Goal: Task Accomplishment & Management: Use online tool/utility

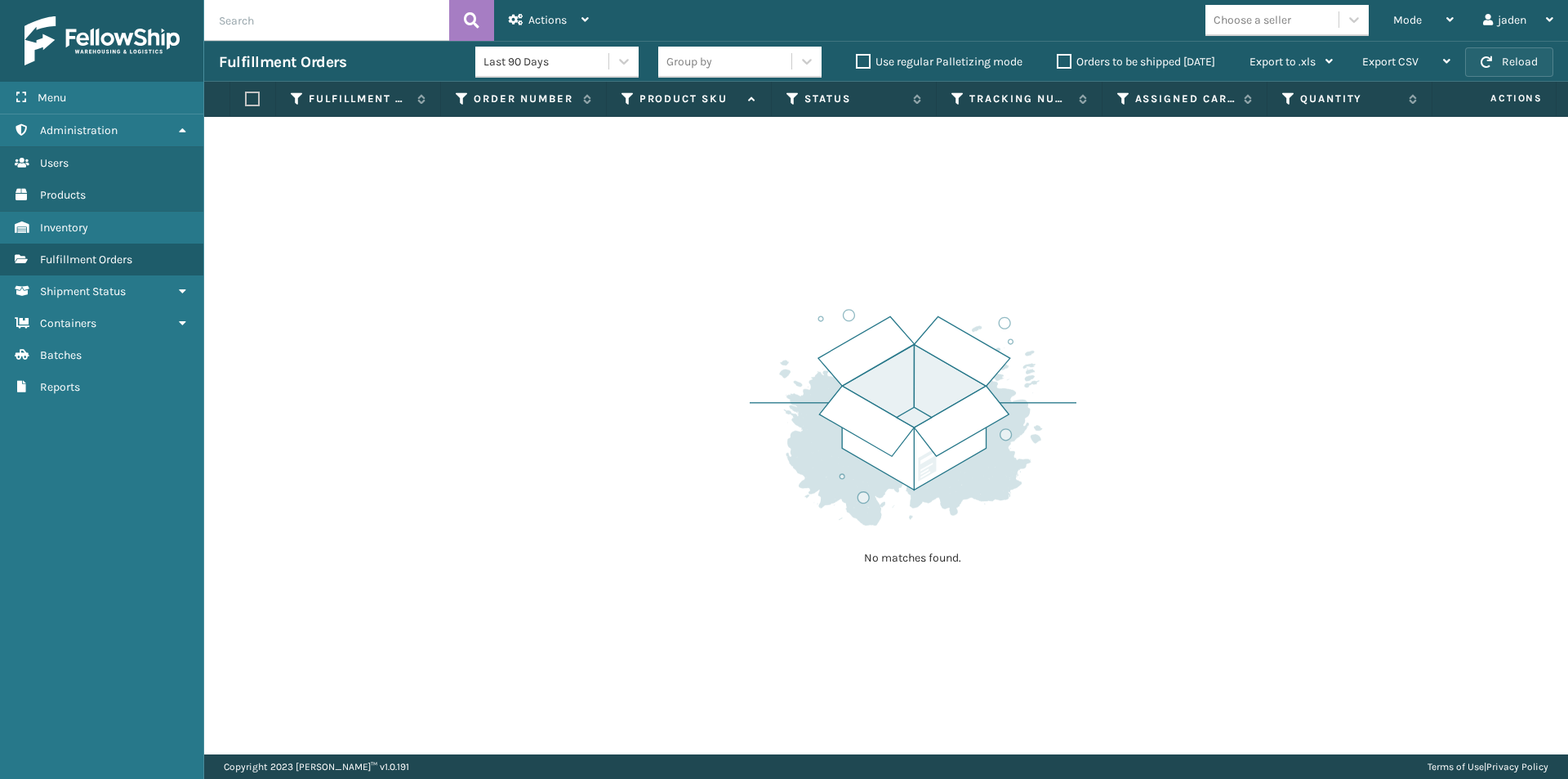
click at [1523, 55] on button "Reload" at bounding box center [1509, 62] width 88 height 30
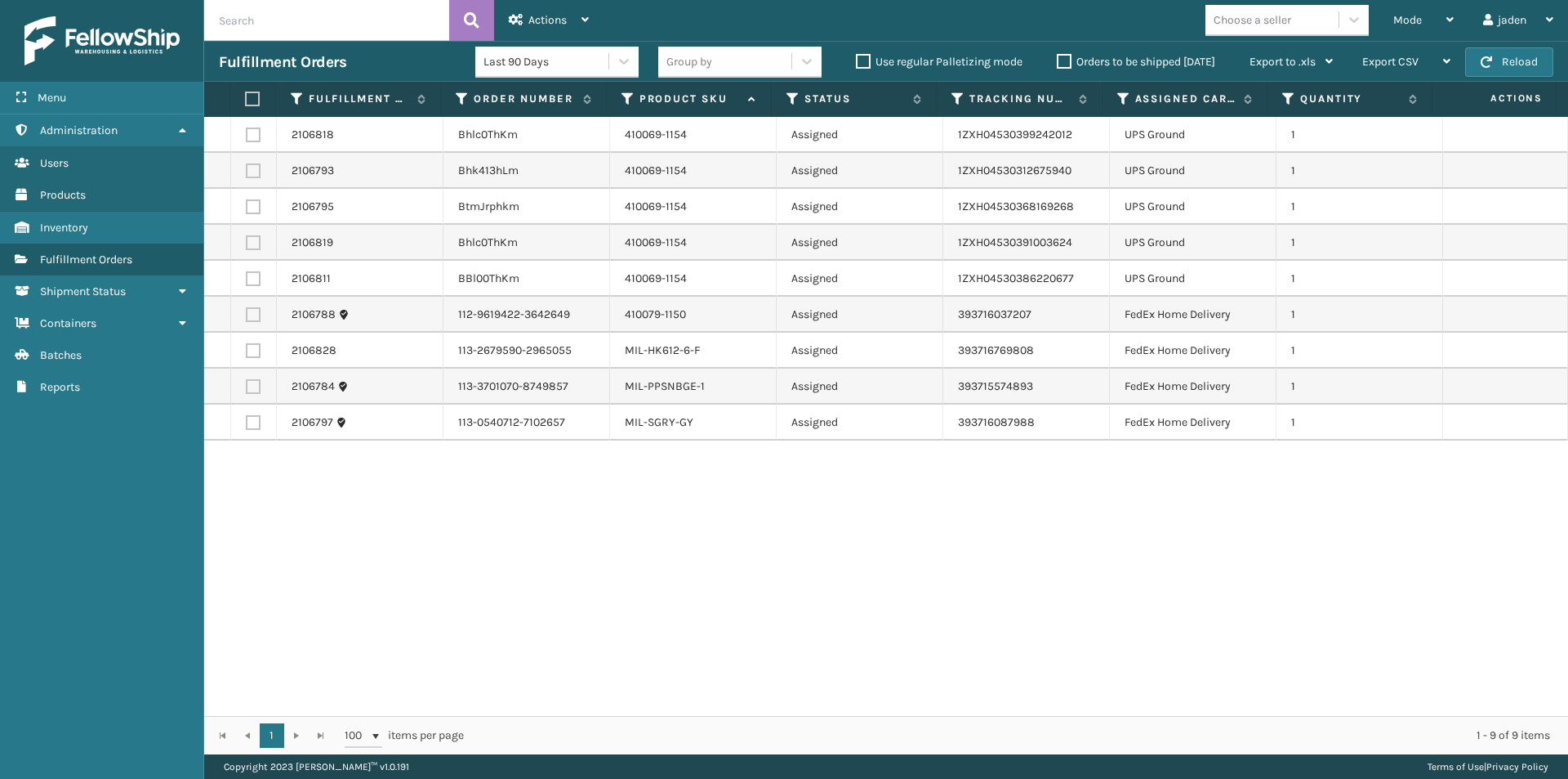
click at [1067, 56] on label "Orders to be shipped [DATE]" at bounding box center [1136, 61] width 158 height 14
click at [1058, 56] on input "Orders to be shipped [DATE]" at bounding box center [1057, 57] width 1 height 11
click at [1063, 57] on label "Orders to be shipped [DATE]" at bounding box center [1136, 61] width 158 height 14
click at [1058, 57] on input "Orders to be shipped [DATE]" at bounding box center [1057, 57] width 1 height 11
click at [249, 95] on label at bounding box center [250, 99] width 11 height 15
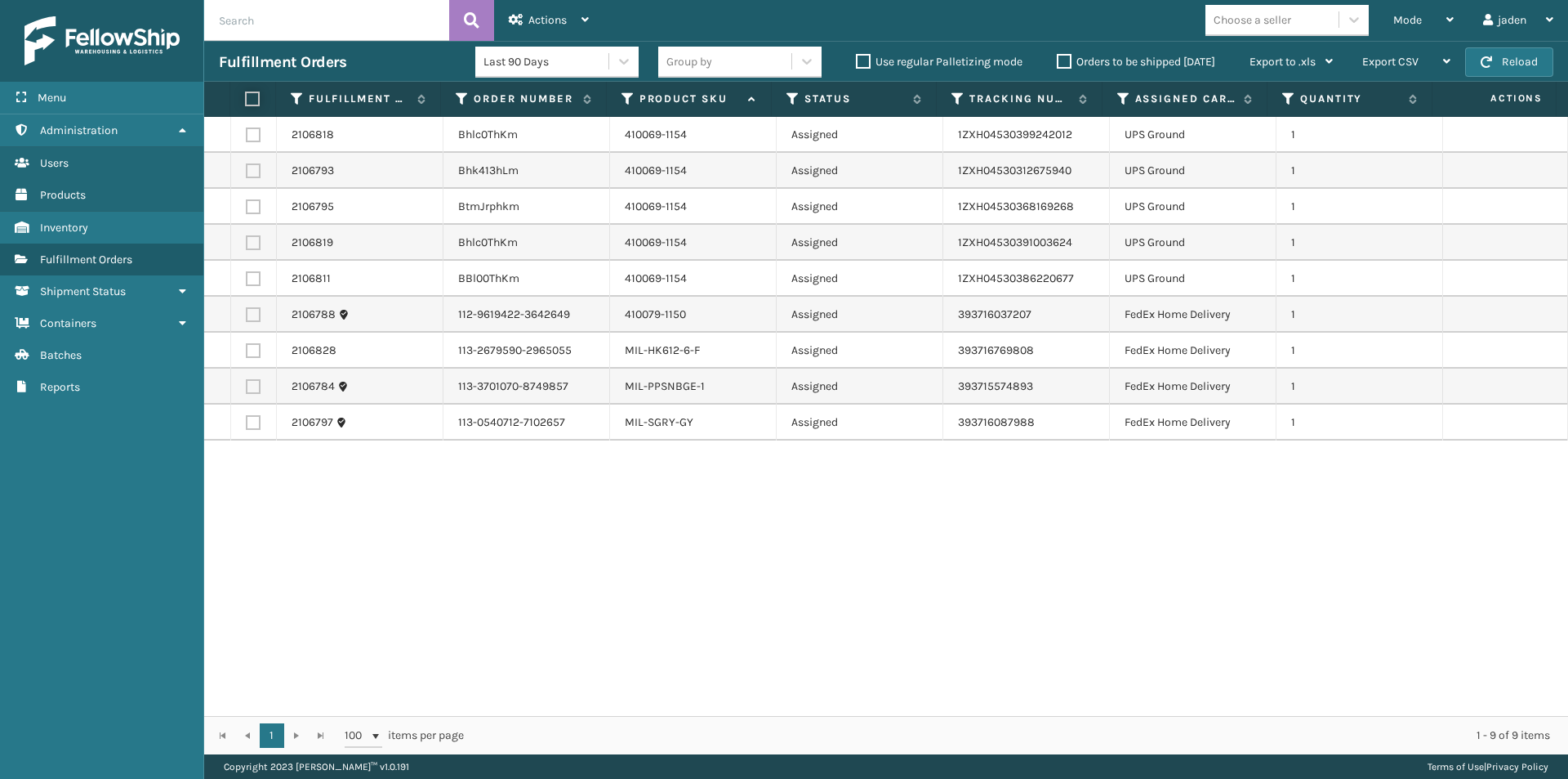
click at [246, 95] on input "checkbox" at bounding box center [245, 99] width 1 height 11
checkbox input "true"
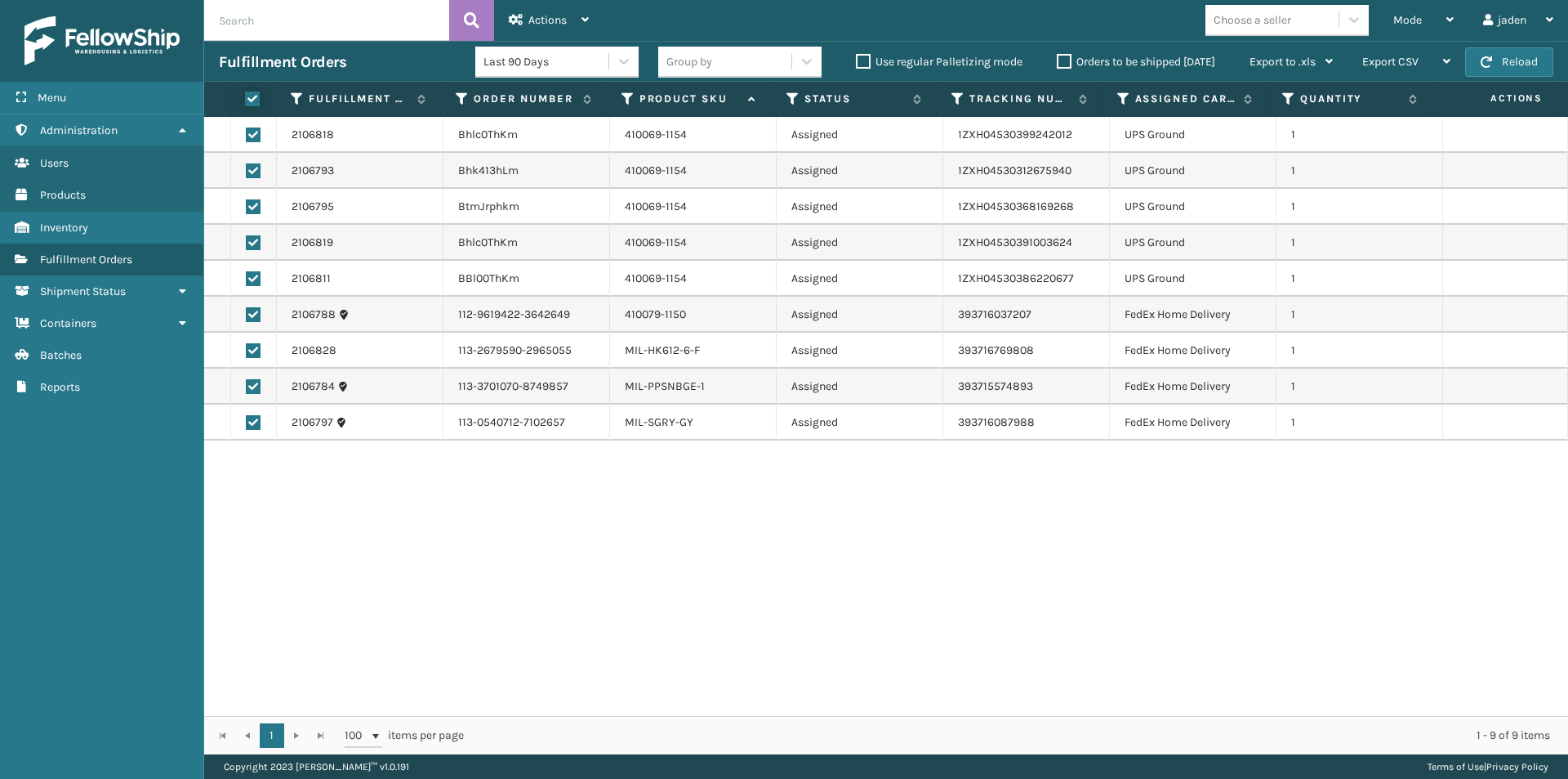
checkbox input "true"
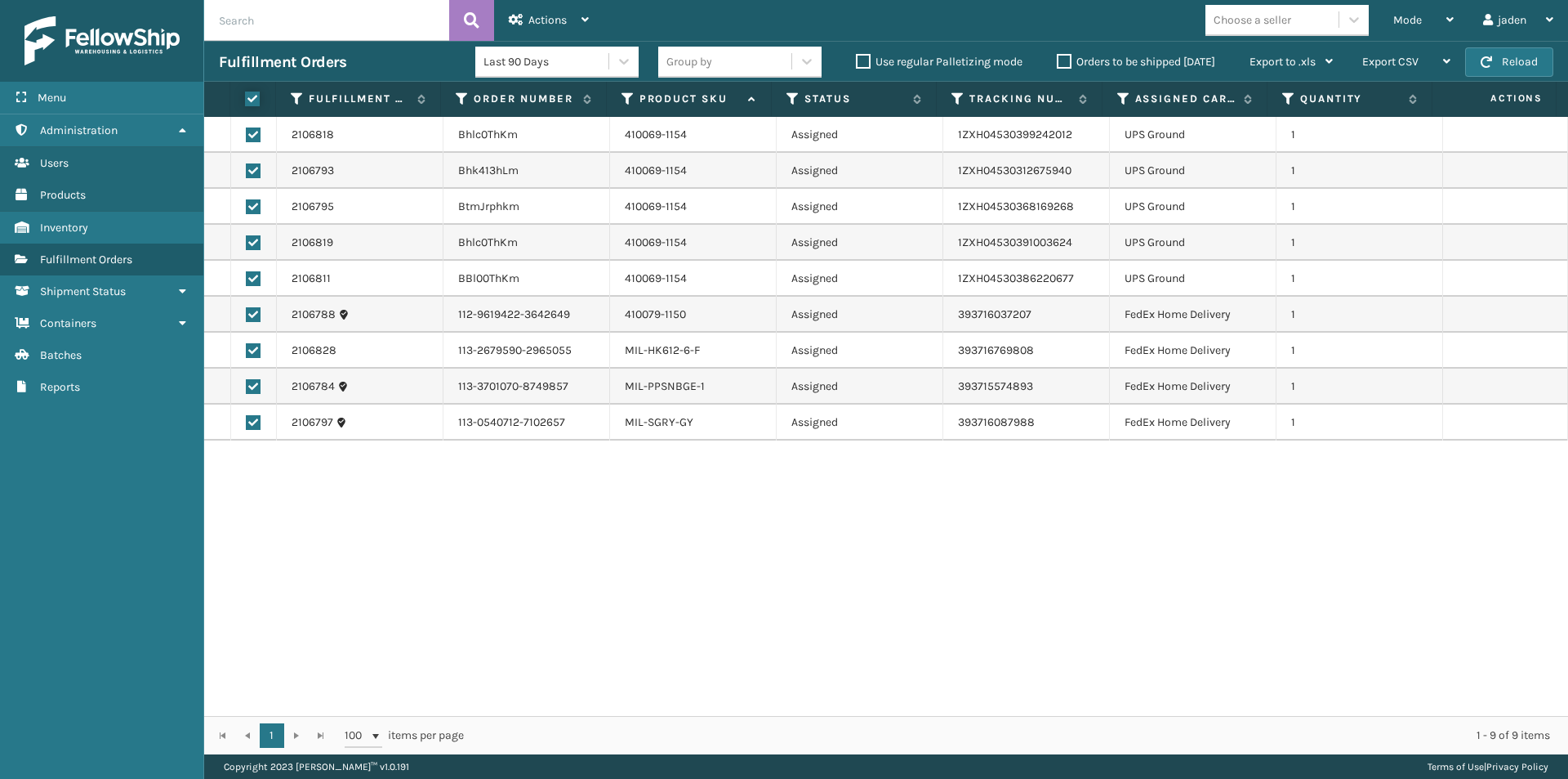
checkbox input "true"
click at [250, 102] on label at bounding box center [250, 99] width 11 height 15
click at [246, 102] on input "checkbox" at bounding box center [245, 99] width 1 height 11
checkbox input "false"
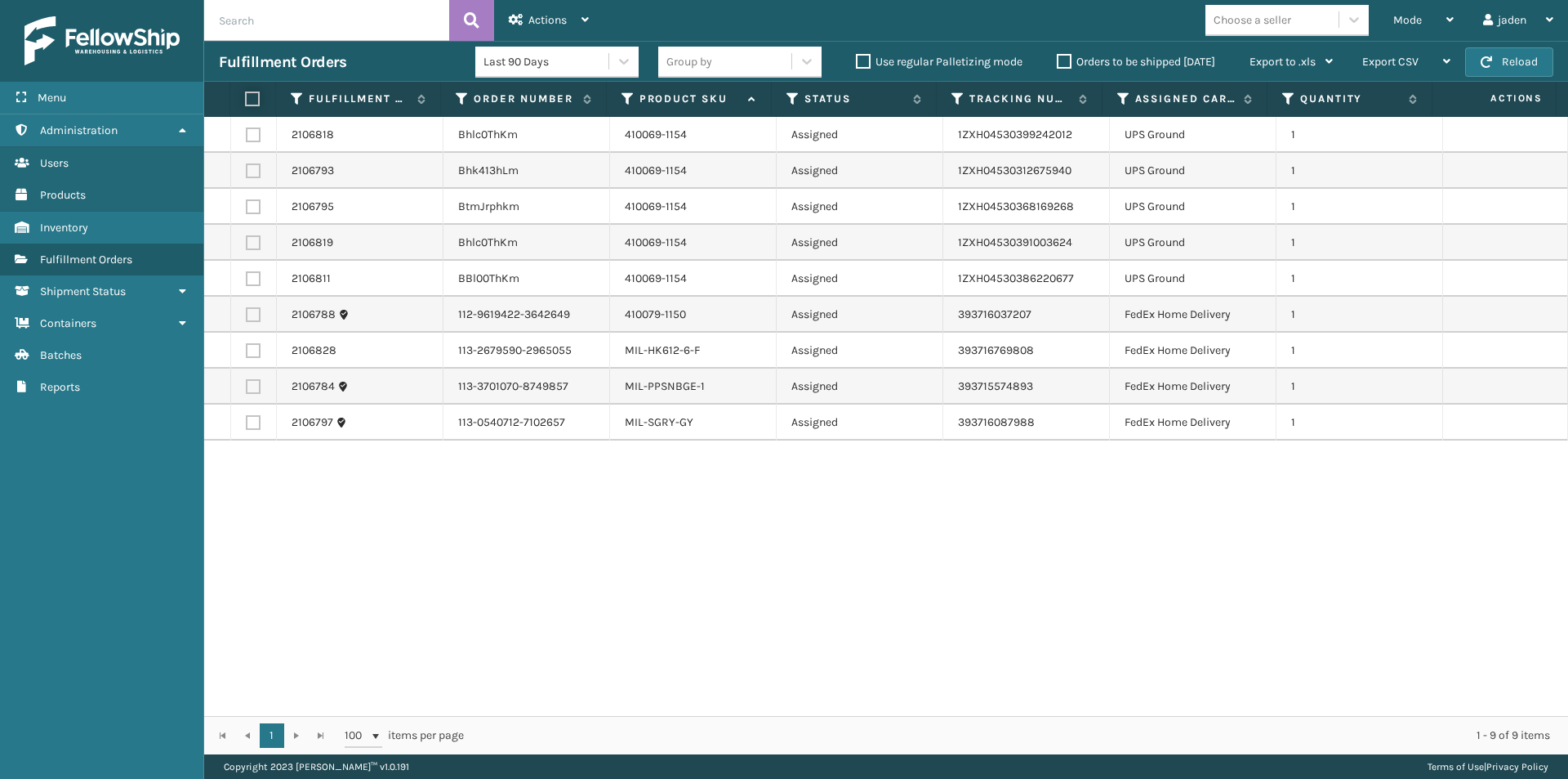
checkbox input "false"
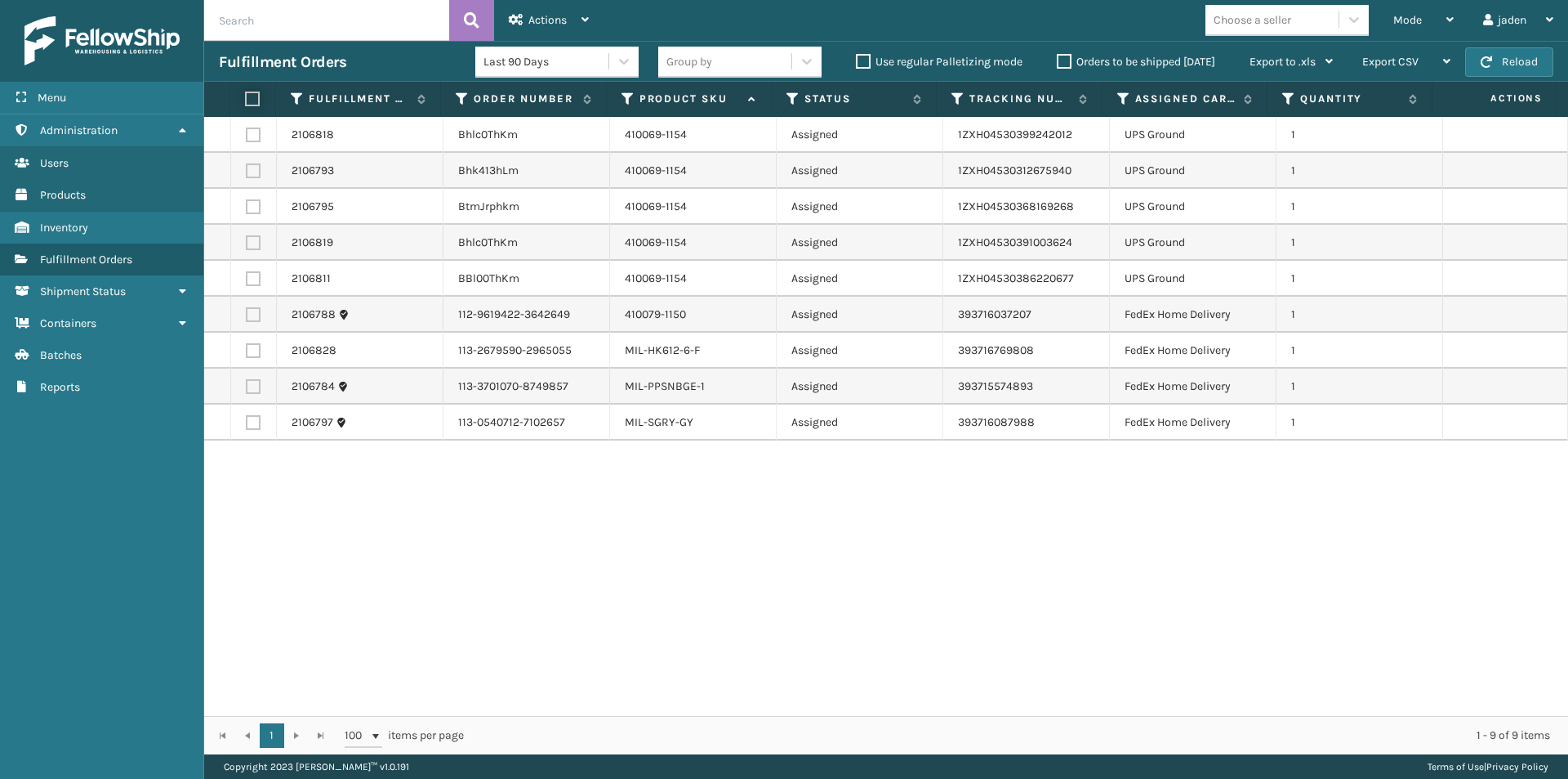
checkbox input "false"
click at [252, 320] on label at bounding box center [253, 314] width 15 height 15
click at [247, 318] on input "checkbox" at bounding box center [246, 312] width 1 height 11
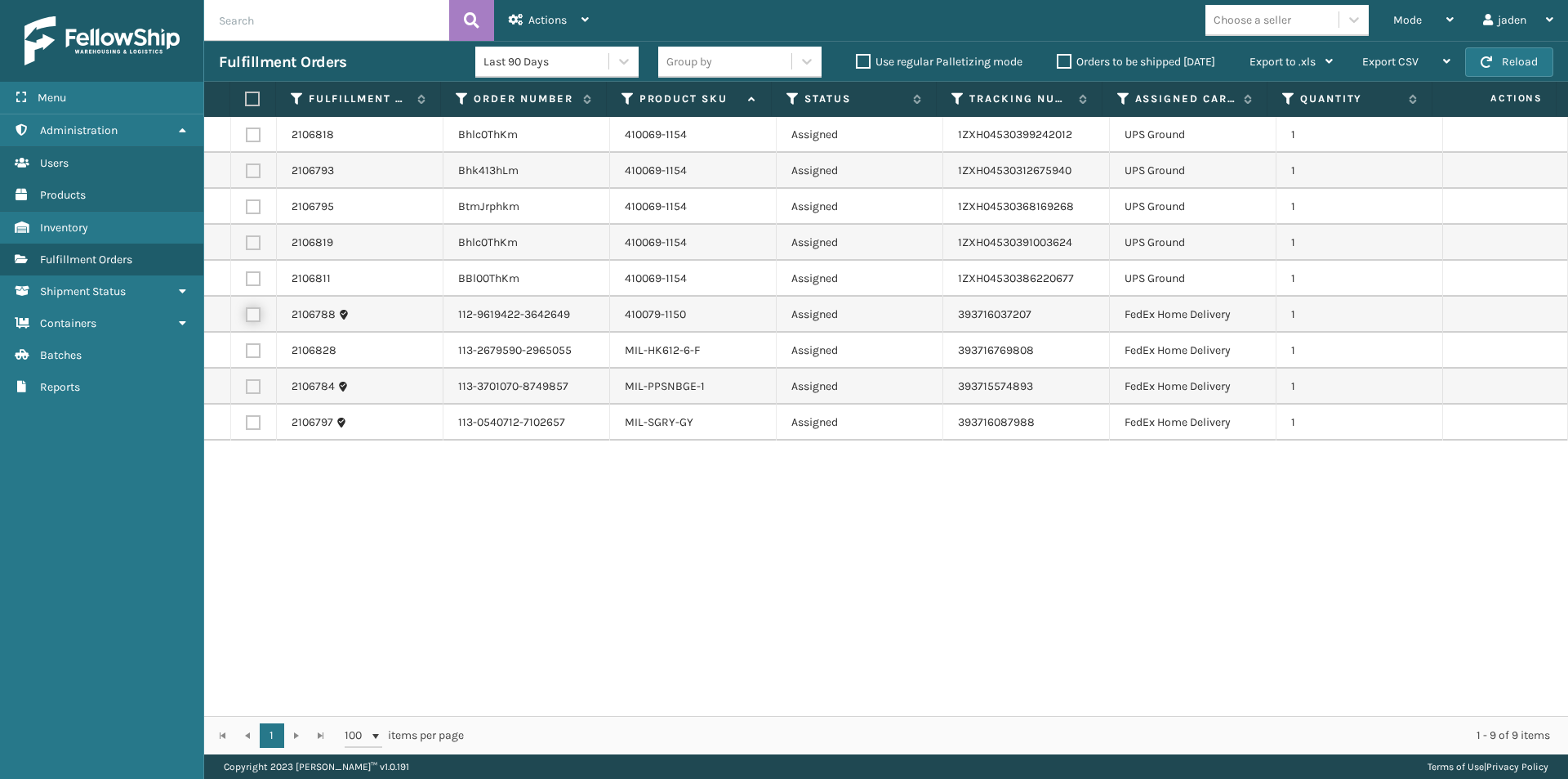
checkbox input "true"
click at [252, 350] on label at bounding box center [253, 350] width 15 height 15
click at [247, 350] on input "checkbox" at bounding box center [246, 348] width 1 height 11
checkbox input "true"
click at [255, 388] on label at bounding box center [253, 387] width 15 height 15
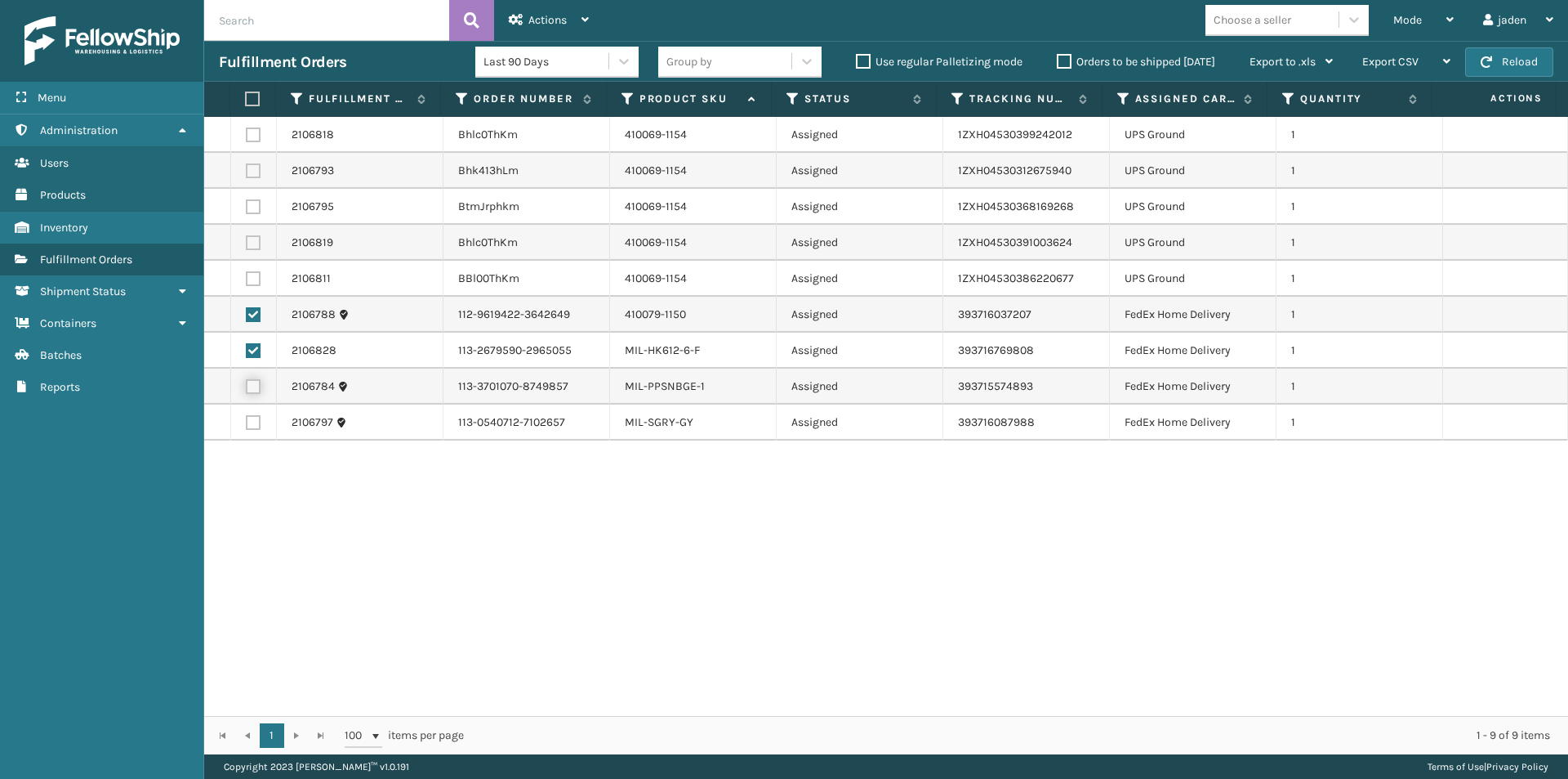
click at [247, 388] on input "checkbox" at bounding box center [246, 385] width 1 height 11
checkbox input "true"
click at [251, 422] on label at bounding box center [253, 422] width 15 height 15
click at [247, 422] on input "checkbox" at bounding box center [246, 420] width 1 height 11
checkbox input "true"
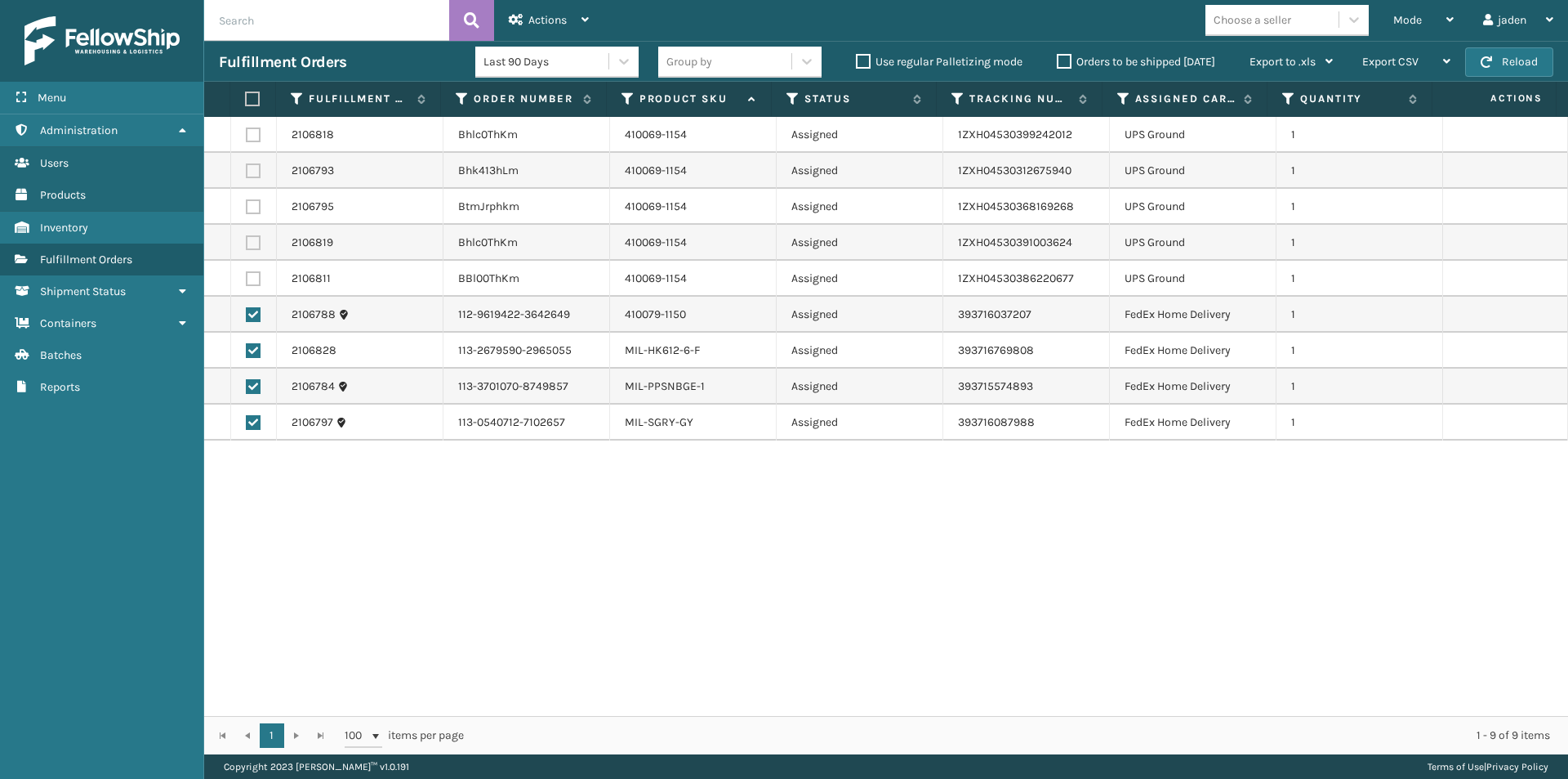
click at [893, 621] on div "2106818 Bhlc0ThKm 410069-1154 Assigned 1ZXH04530399242012 UPS Ground 1 2106793 …" at bounding box center [886, 416] width 1364 height 599
click at [252, 315] on label at bounding box center [253, 314] width 15 height 15
click at [247, 315] on input "checkbox" at bounding box center [246, 312] width 1 height 11
checkbox input "false"
click at [252, 348] on label at bounding box center [253, 350] width 15 height 15
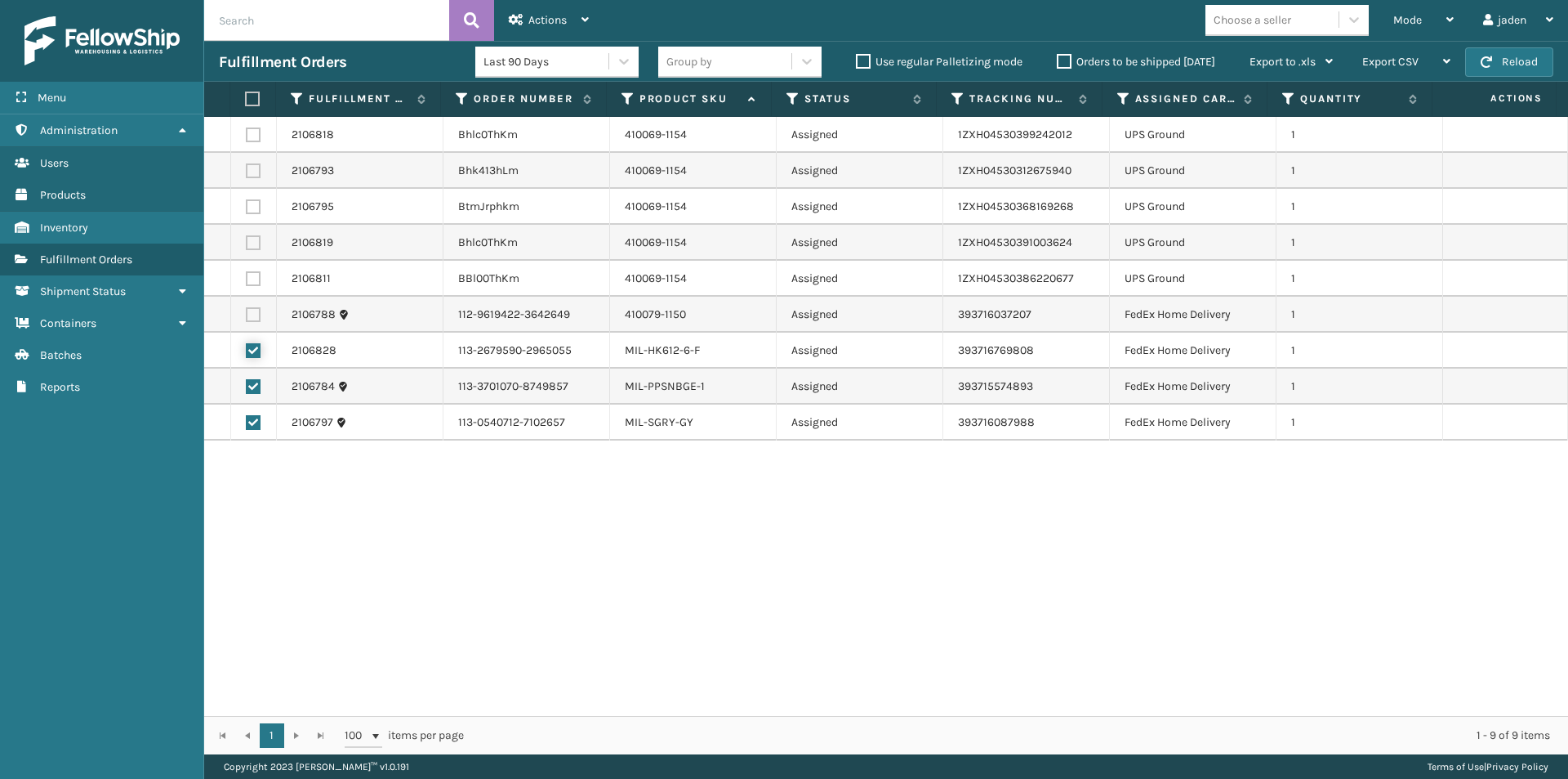
click at [247, 348] on input "checkbox" at bounding box center [246, 348] width 1 height 11
checkbox input "false"
drag, startPoint x: 252, startPoint y: 387, endPoint x: 247, endPoint y: 397, distance: 11.2
click at [252, 388] on label at bounding box center [253, 387] width 15 height 15
click at [247, 388] on input "checkbox" at bounding box center [246, 385] width 1 height 11
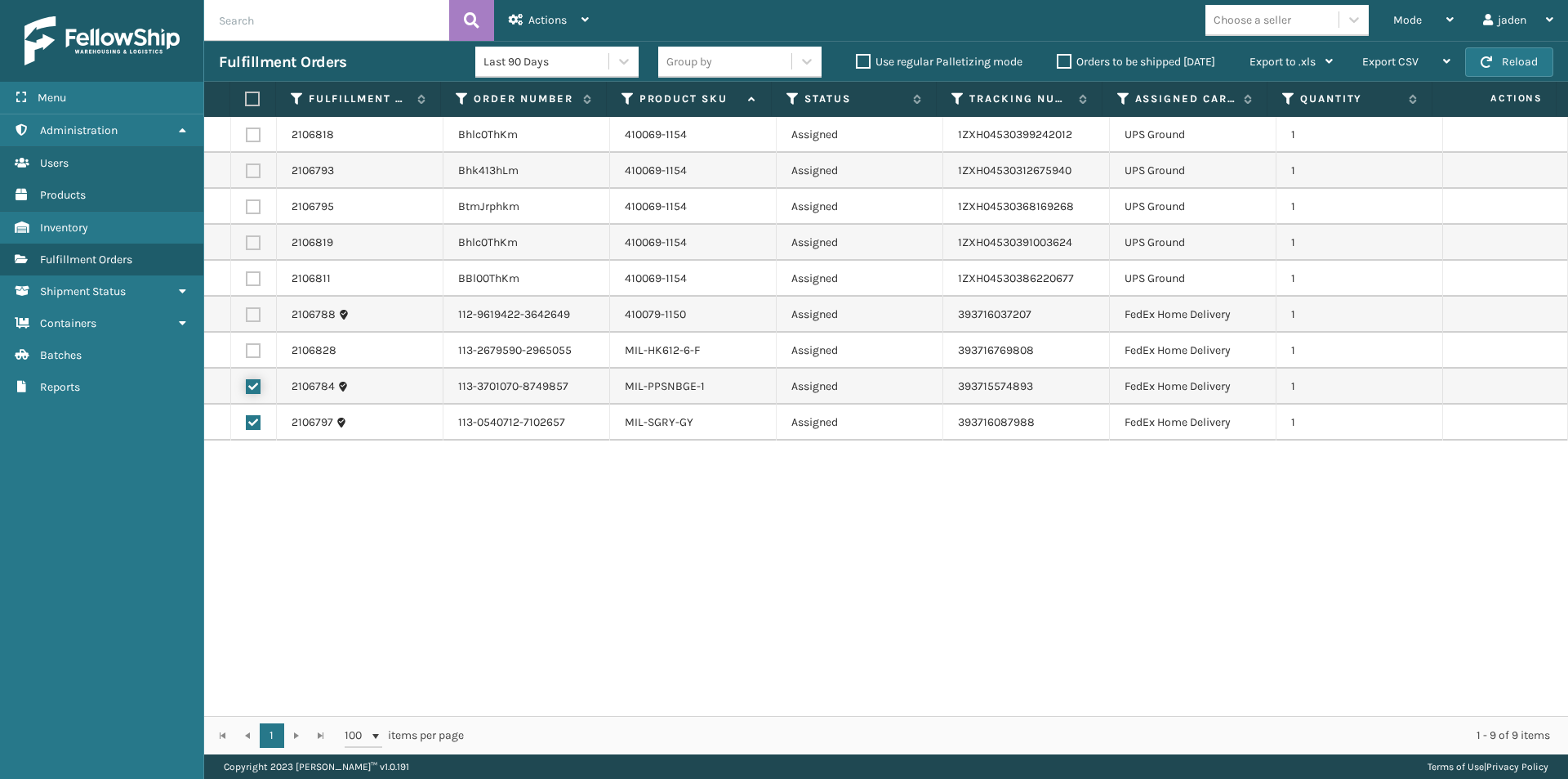
checkbox input "false"
click at [253, 427] on label at bounding box center [253, 422] width 15 height 15
click at [247, 426] on input "checkbox" at bounding box center [246, 420] width 1 height 11
checkbox input "false"
click at [1057, 61] on label "Orders to be shipped [DATE]" at bounding box center [1136, 61] width 158 height 14
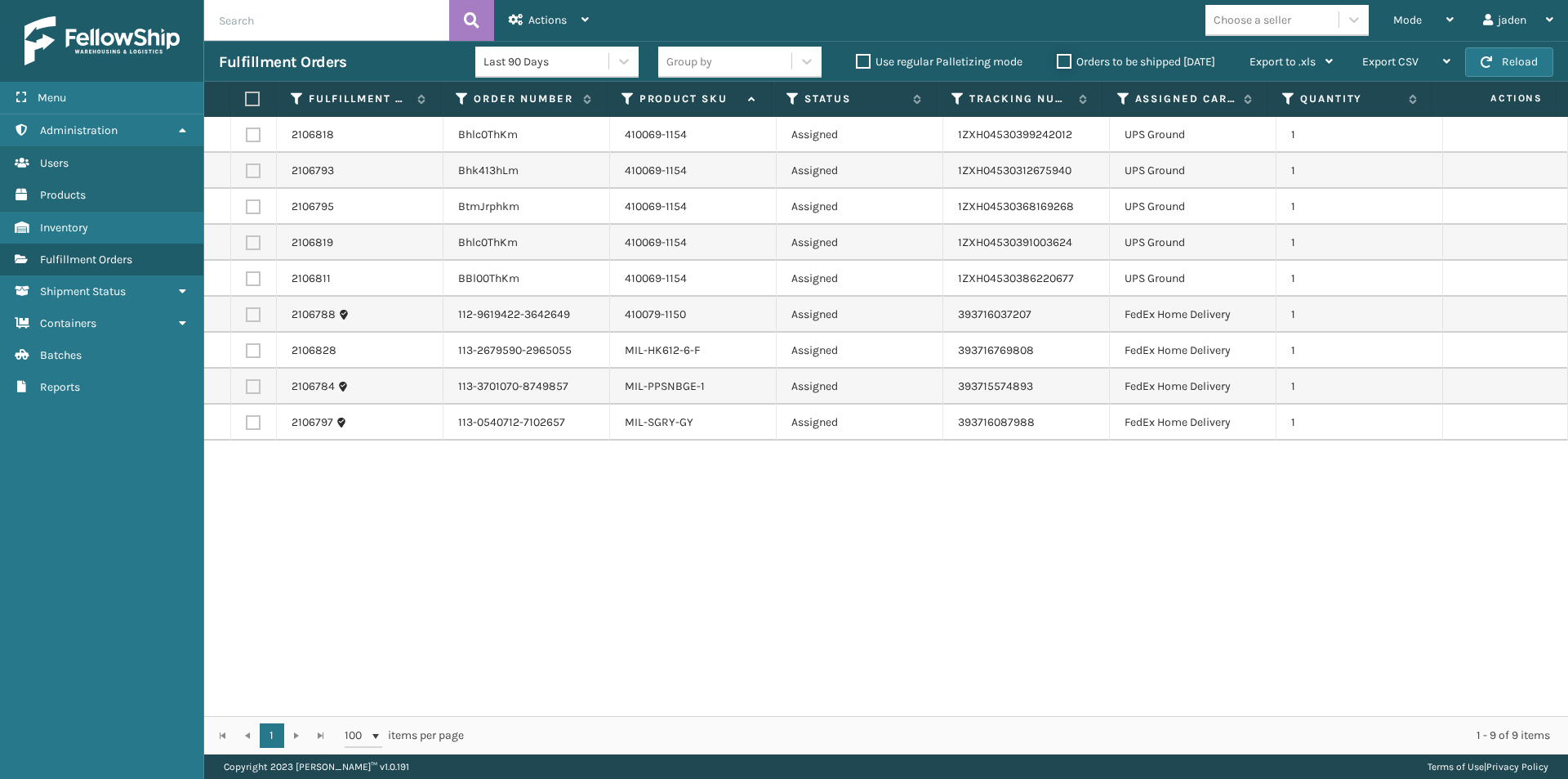
click at [1057, 61] on input "Orders to be shipped [DATE]" at bounding box center [1057, 57] width 1 height 11
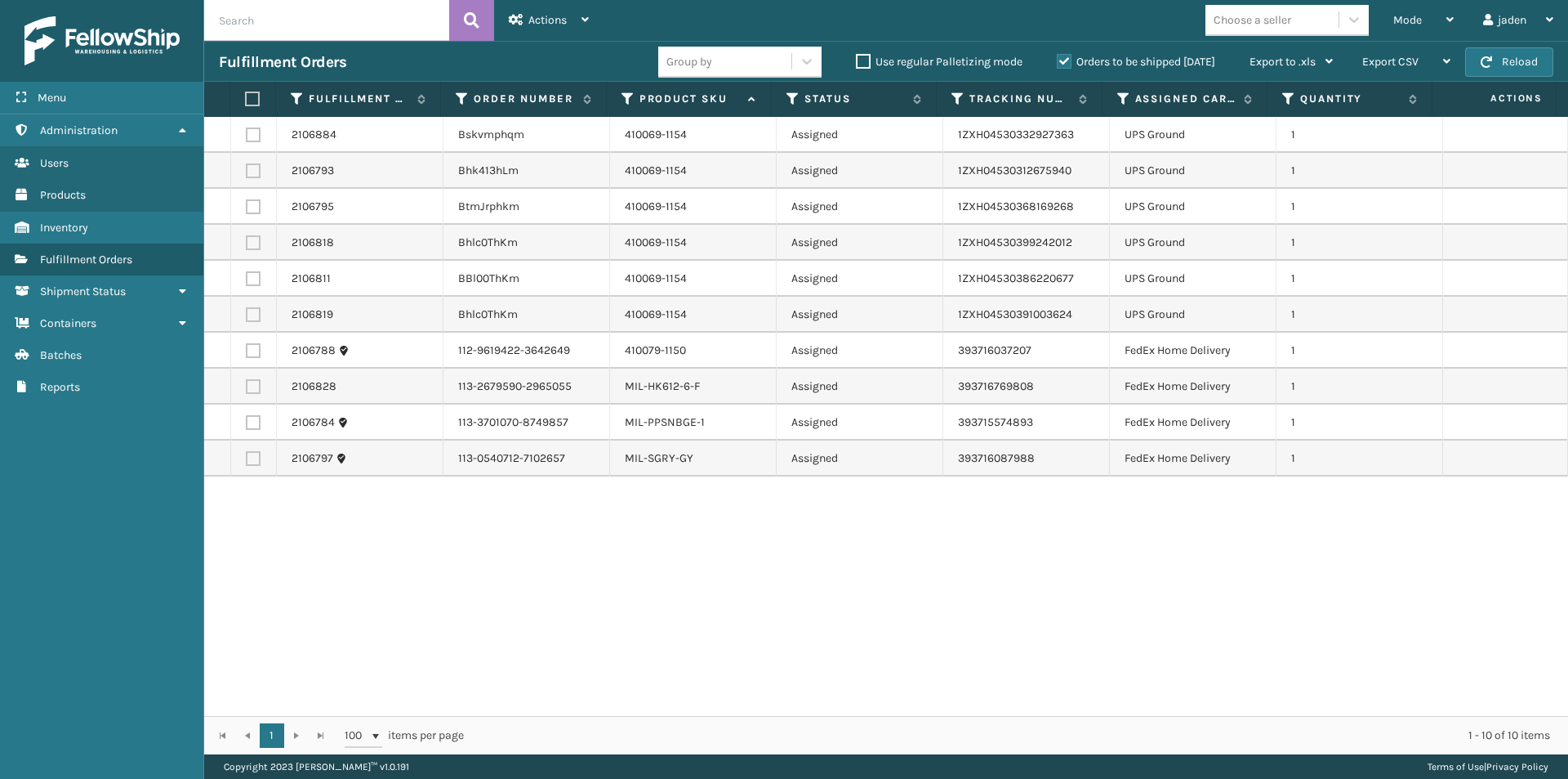
click at [1063, 61] on label "Orders to be shipped [DATE]" at bounding box center [1136, 61] width 158 height 14
click at [1058, 61] on input "Orders to be shipped [DATE]" at bounding box center [1057, 57] width 1 height 11
click at [1505, 59] on button "Reload" at bounding box center [1509, 62] width 88 height 30
click at [256, 352] on label at bounding box center [253, 350] width 15 height 15
click at [247, 352] on input "checkbox" at bounding box center [246, 348] width 1 height 11
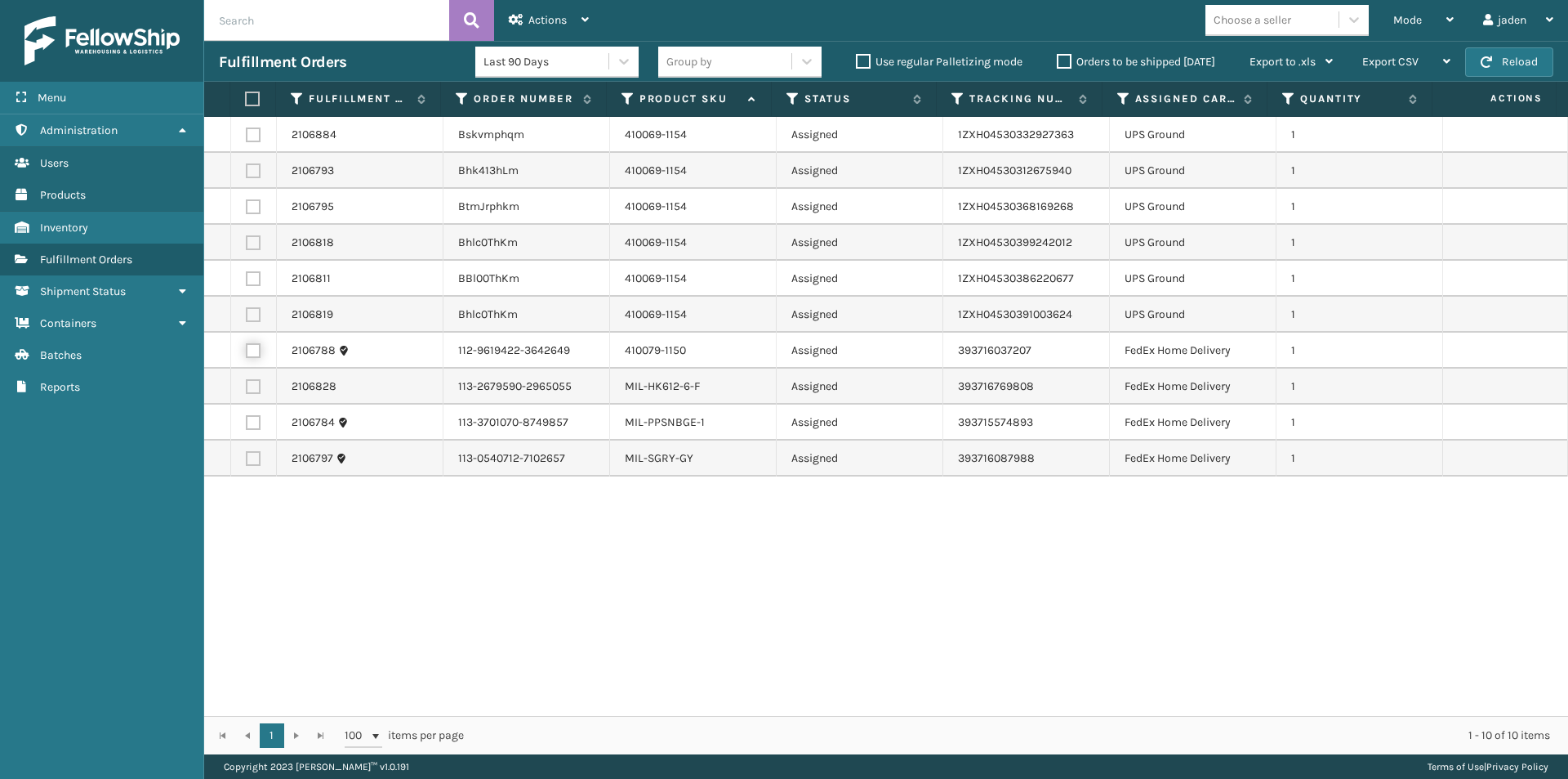
checkbox input "true"
click at [256, 381] on label at bounding box center [253, 387] width 15 height 15
click at [247, 381] on input "checkbox" at bounding box center [246, 385] width 1 height 11
checkbox input "true"
click at [252, 427] on label at bounding box center [253, 422] width 15 height 15
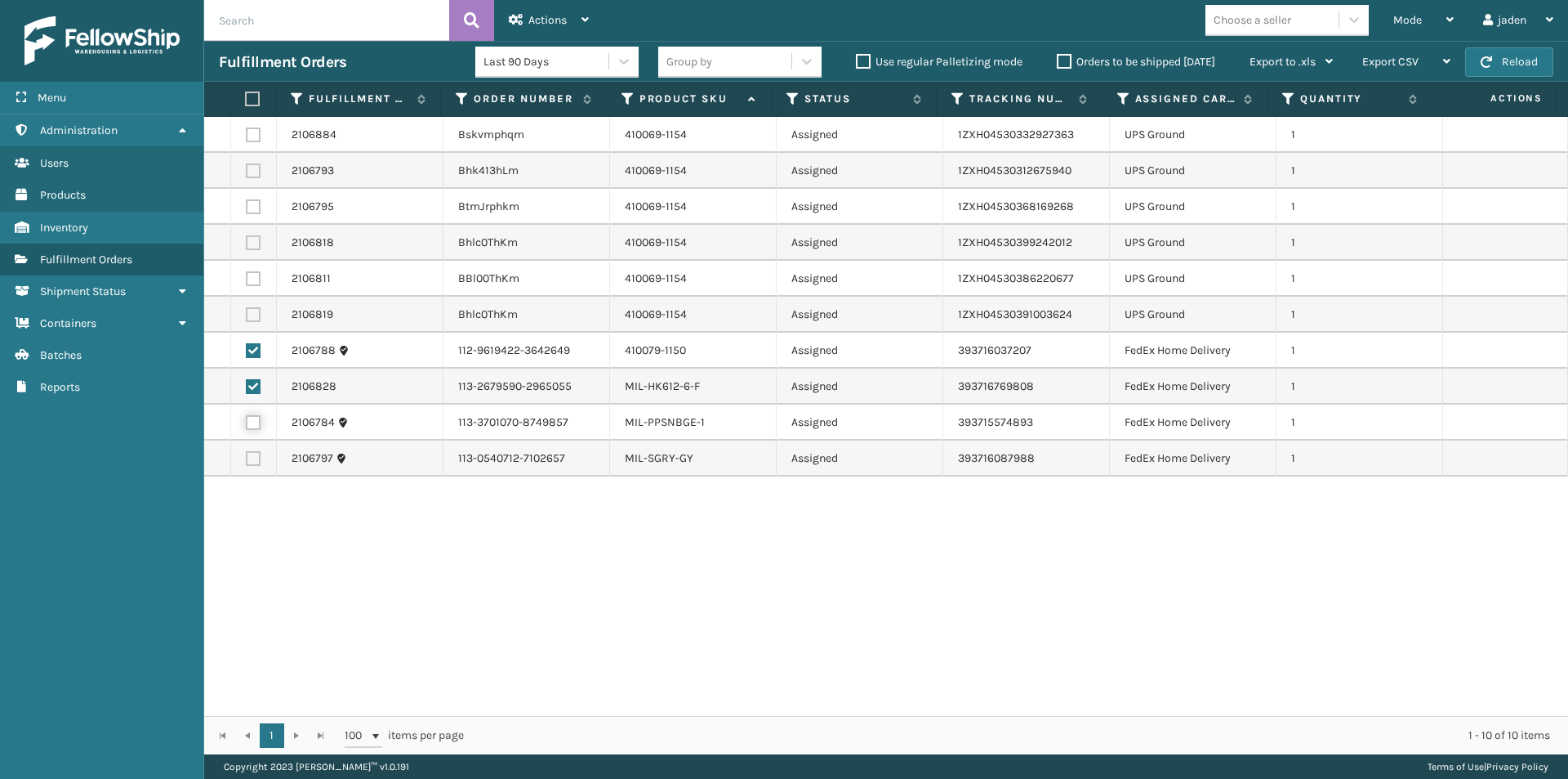
click at [247, 426] on input "checkbox" at bounding box center [246, 420] width 1 height 11
checkbox input "true"
click at [250, 462] on label at bounding box center [253, 458] width 15 height 15
click at [247, 462] on input "checkbox" at bounding box center [246, 456] width 1 height 11
checkbox input "true"
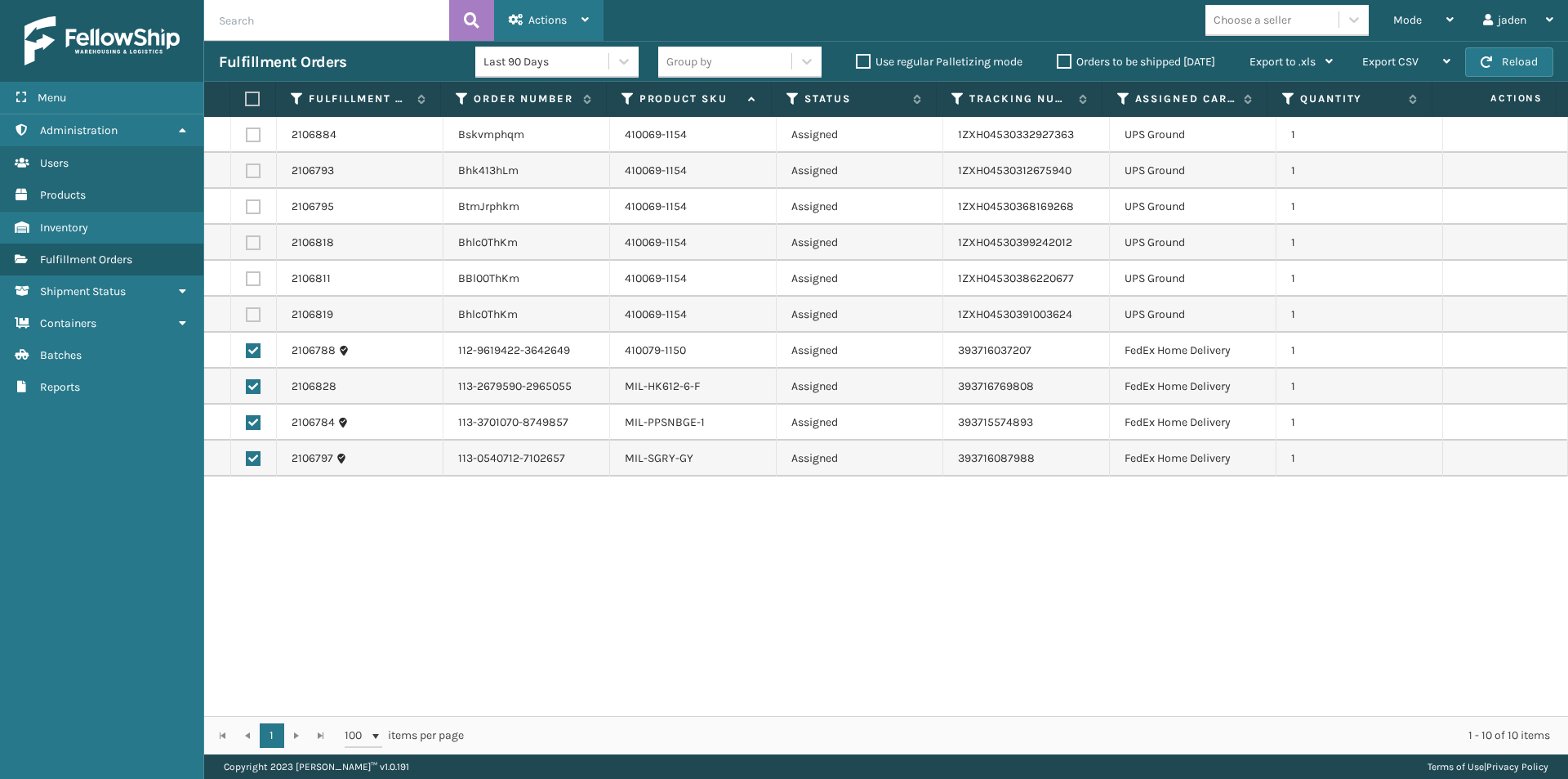
click at [585, 14] on icon at bounding box center [585, 20] width 7 height 12
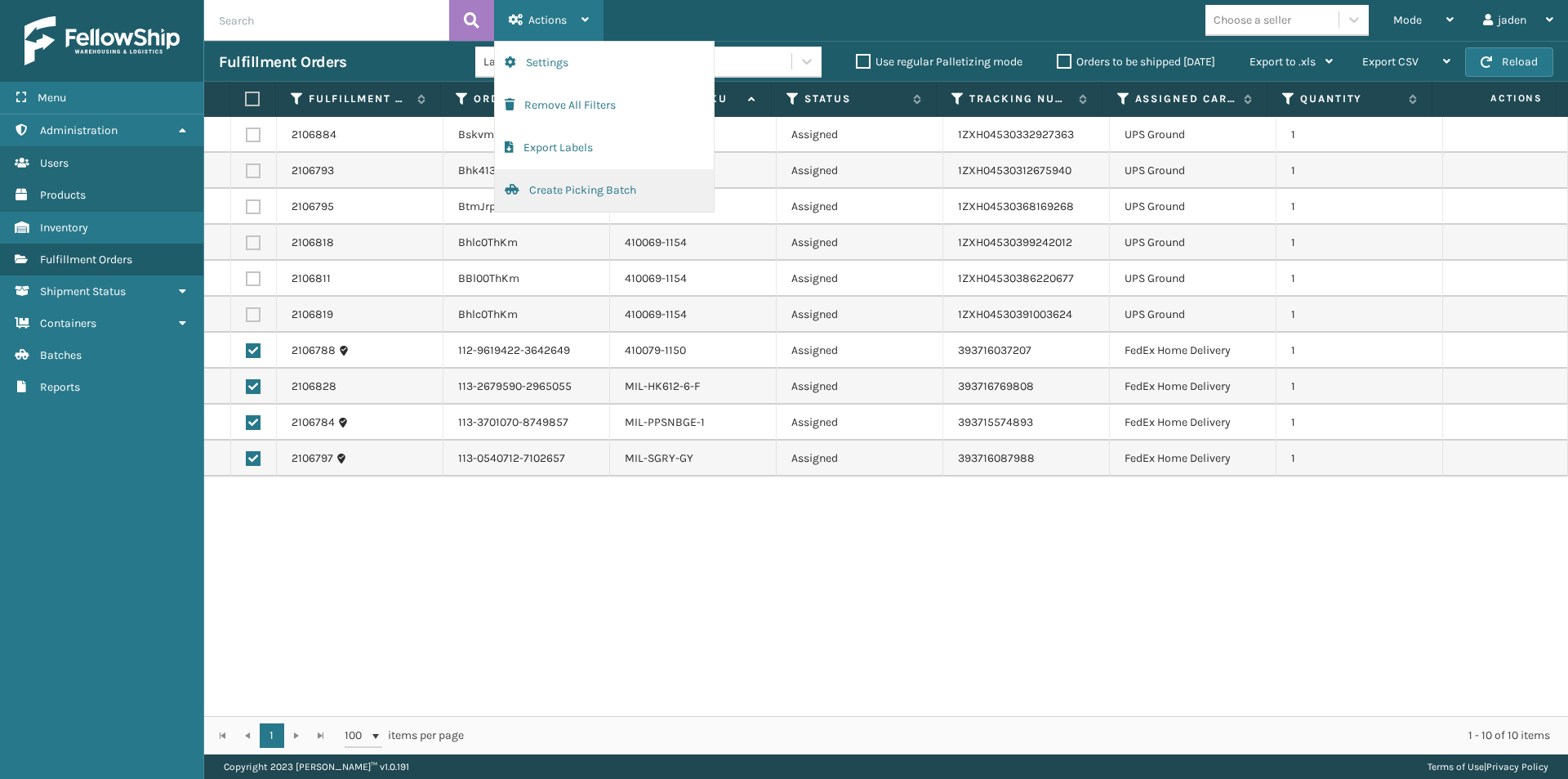
click at [577, 196] on button "Create Picking Batch" at bounding box center [605, 190] width 219 height 43
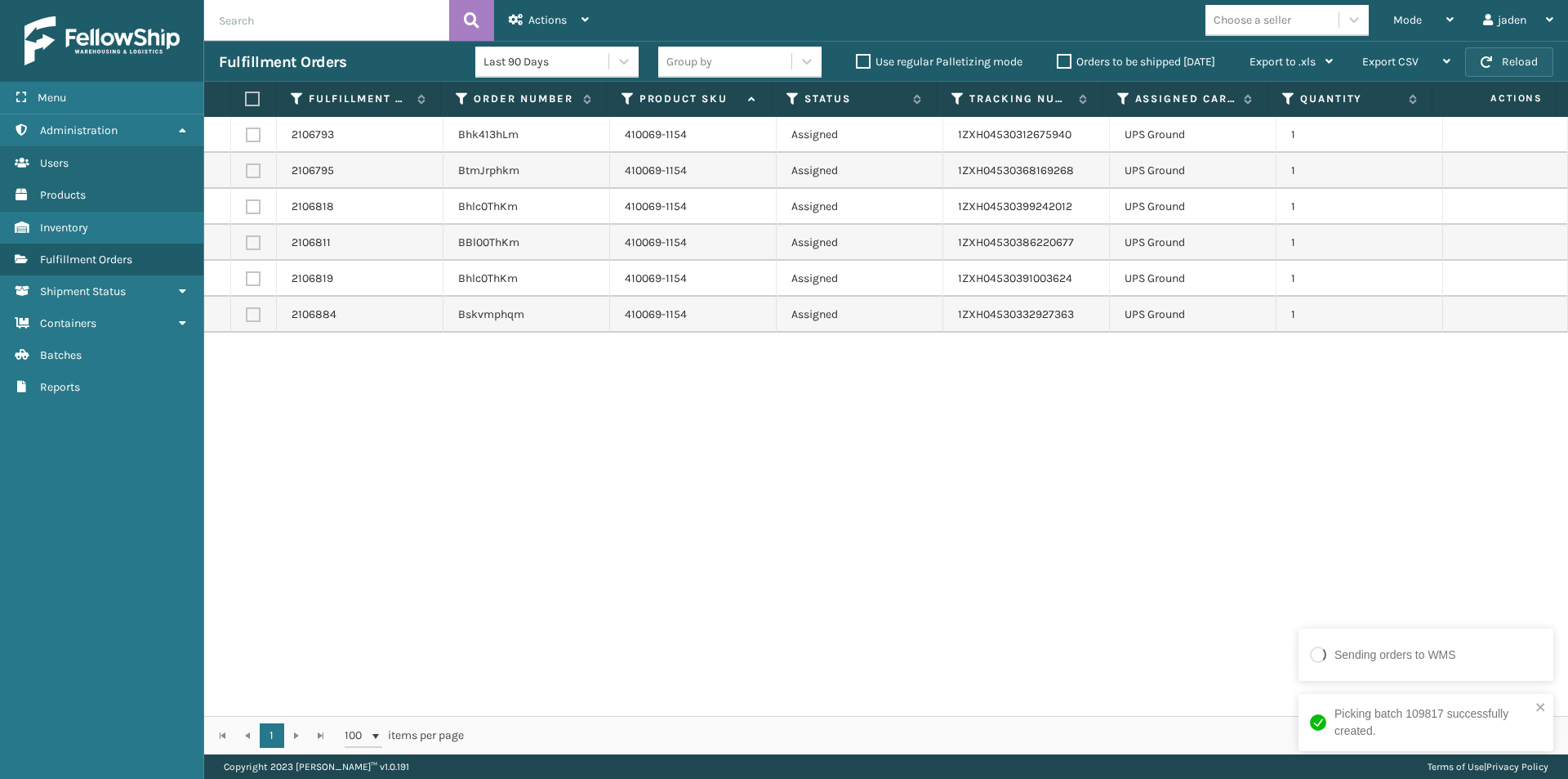
click at [1519, 61] on button "Reload" at bounding box center [1509, 62] width 88 height 30
click at [251, 97] on label at bounding box center [250, 99] width 11 height 15
click at [246, 97] on input "checkbox" at bounding box center [245, 99] width 1 height 11
checkbox input "true"
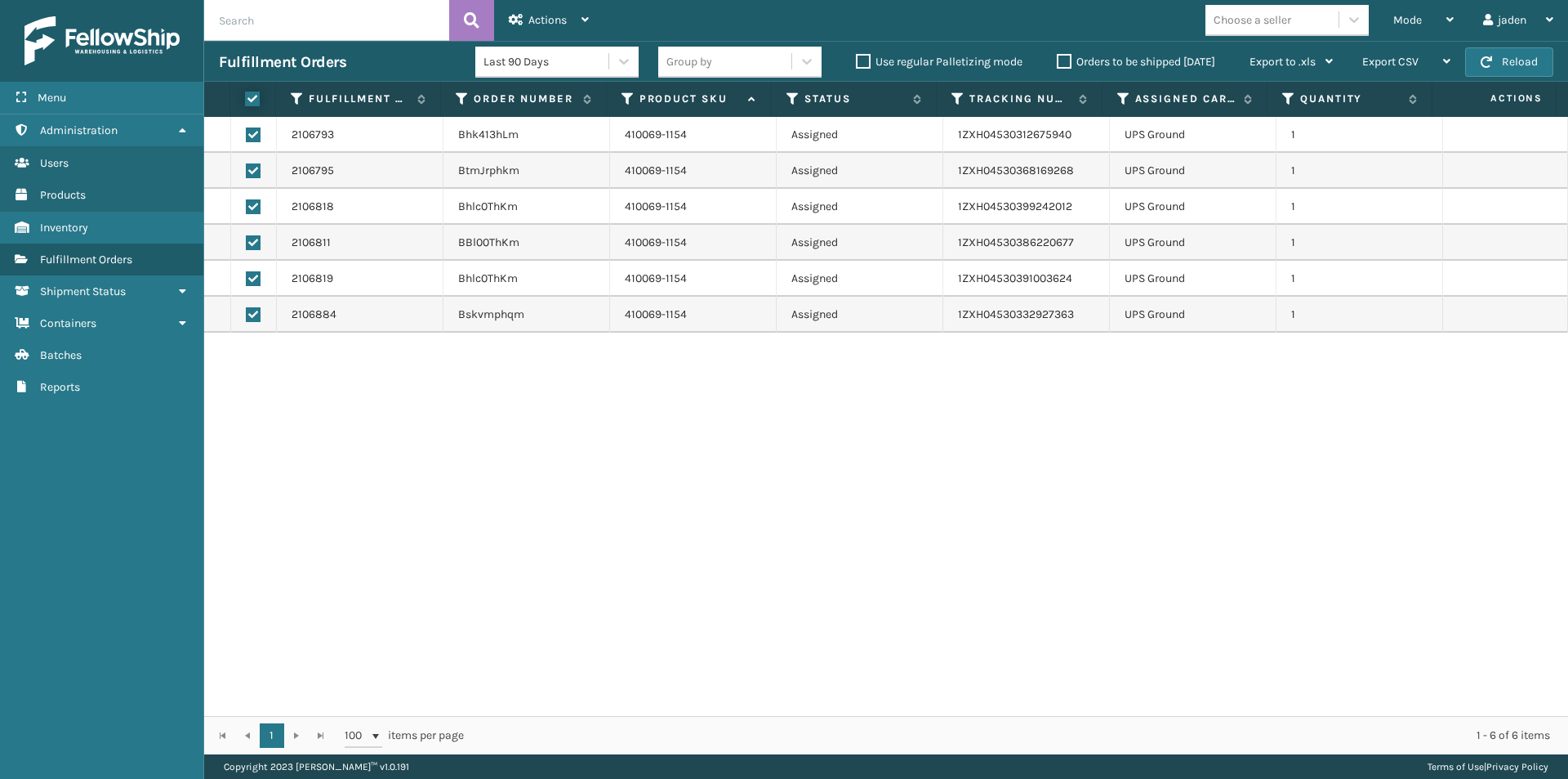
checkbox input "true"
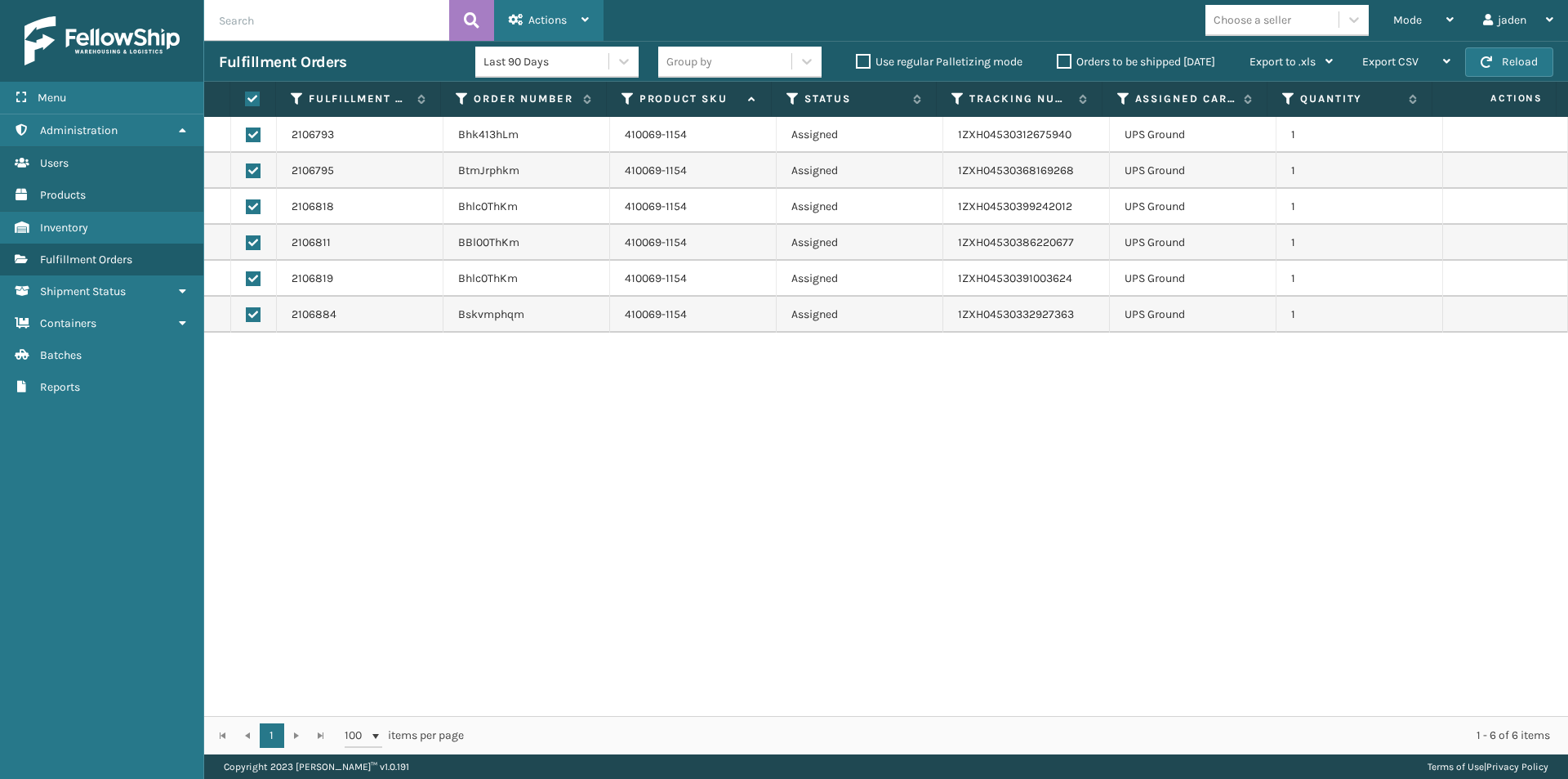
click at [585, 17] on icon at bounding box center [585, 20] width 7 height 12
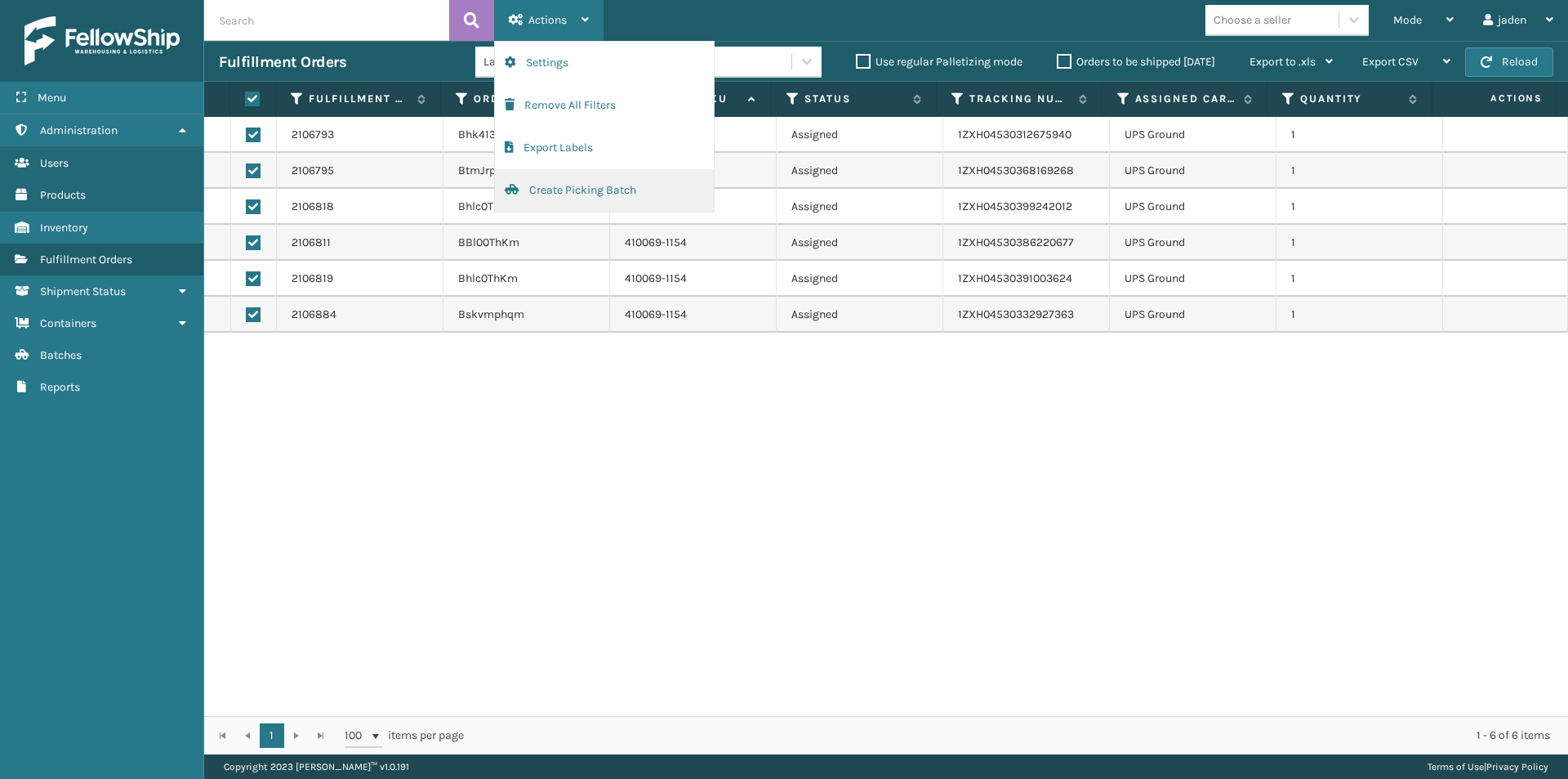
click at [555, 190] on button "Create Picking Batch" at bounding box center [605, 190] width 219 height 43
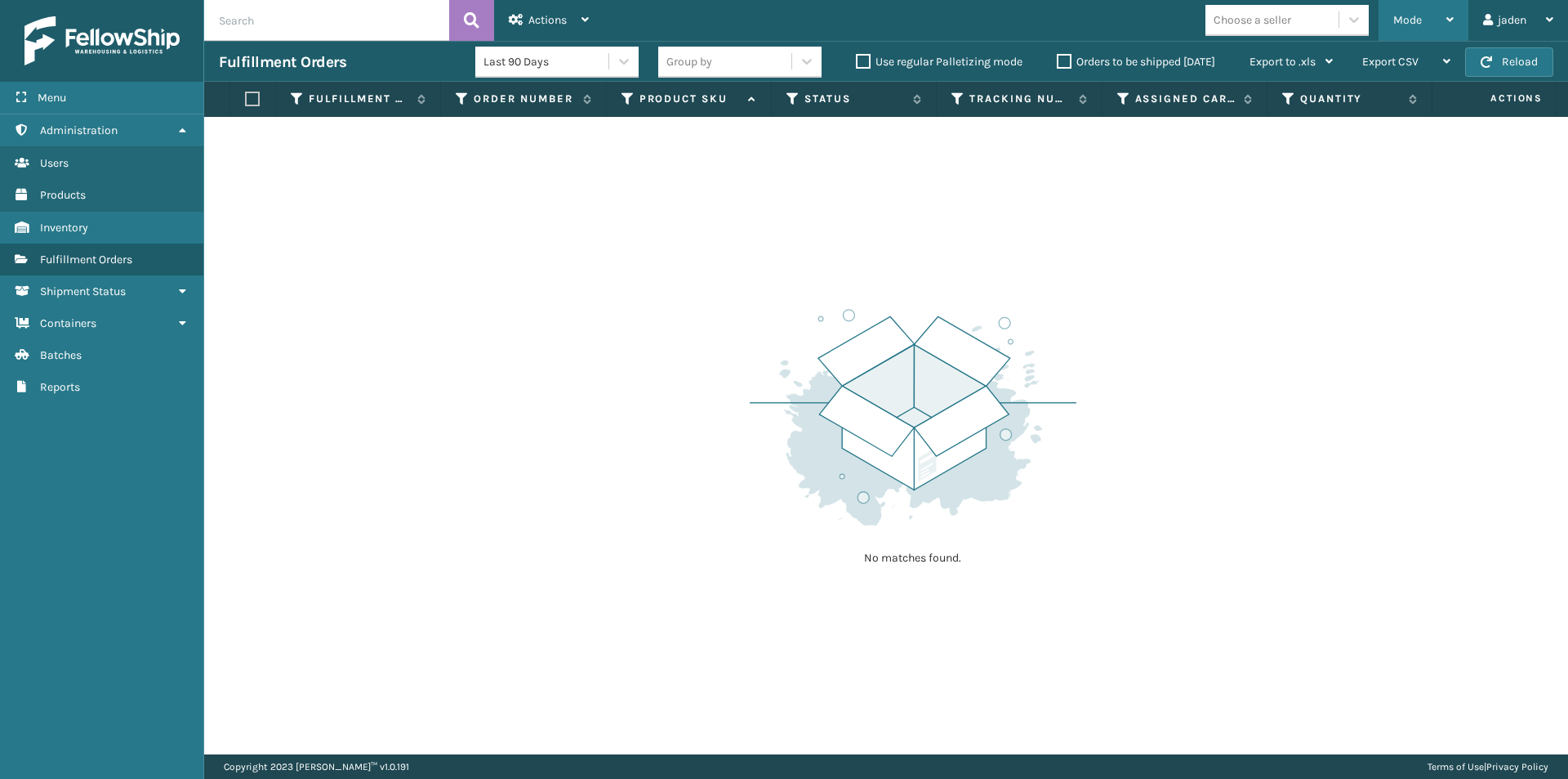
click at [1451, 17] on icon at bounding box center [1449, 20] width 7 height 12
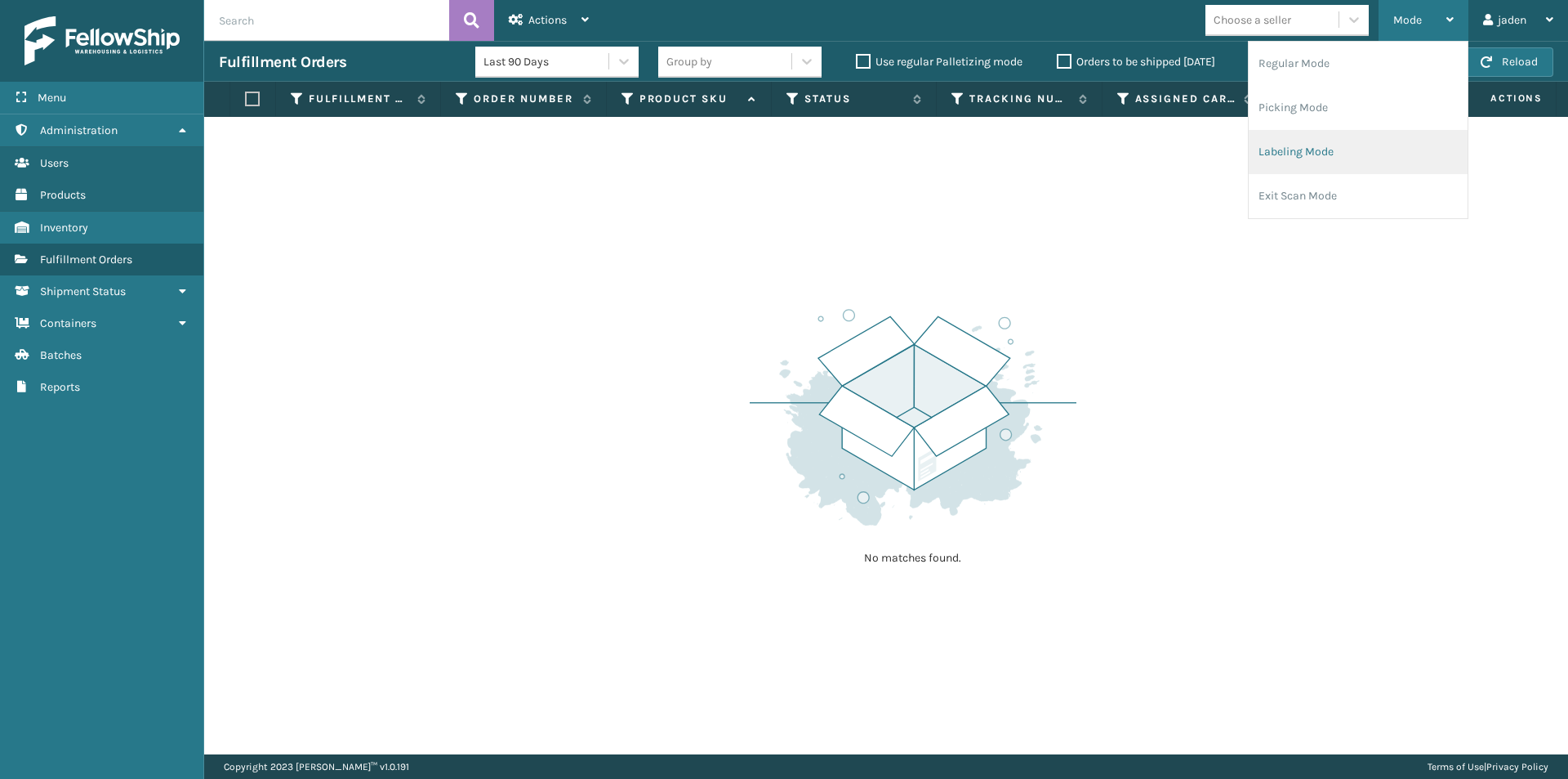
click at [1345, 169] on li "Labeling Mode" at bounding box center [1359, 151] width 219 height 44
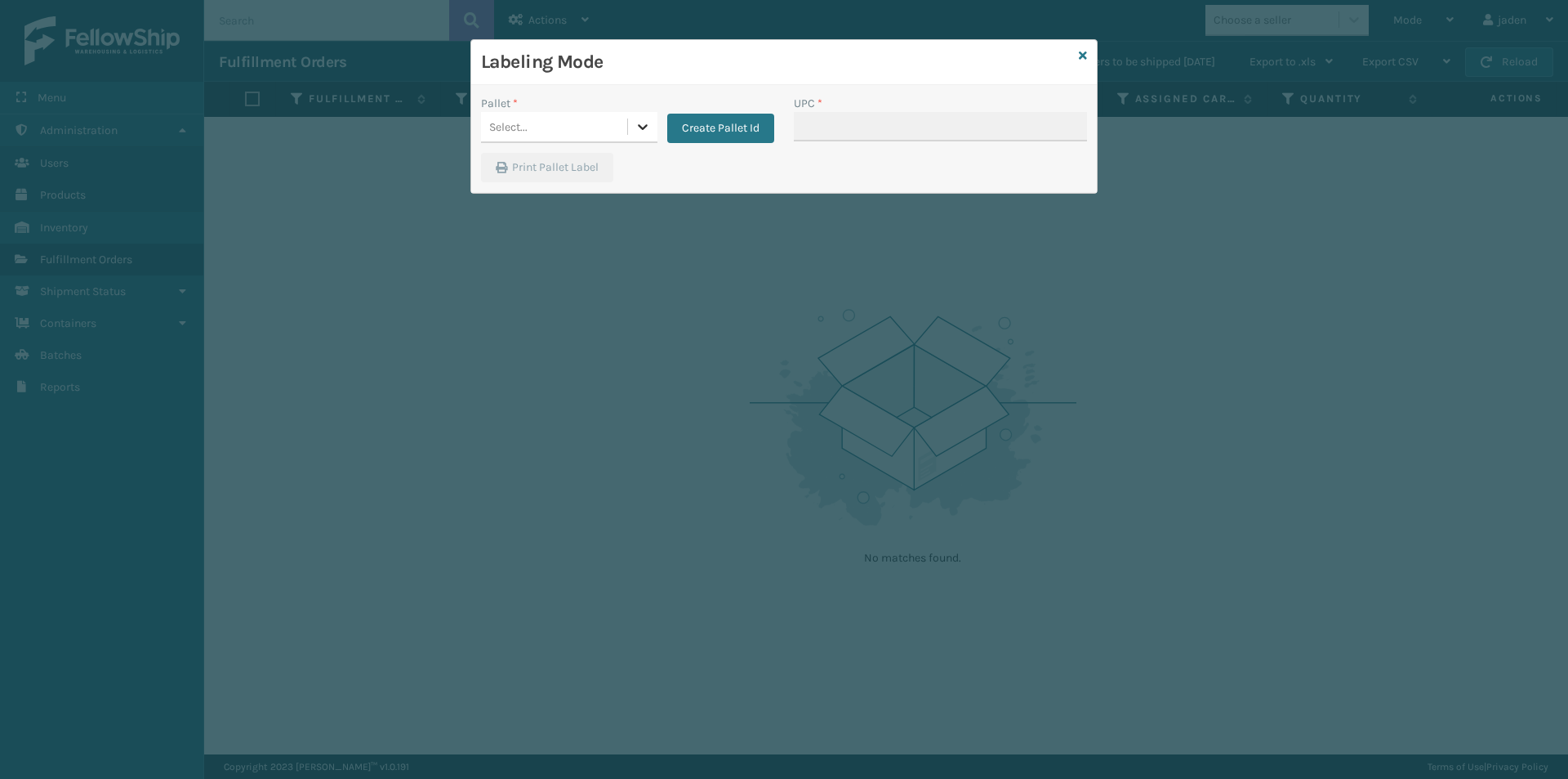
click at [641, 140] on div at bounding box center [643, 127] width 30 height 30
click at [585, 165] on div "FDXG-7ZPMPB9D0S" at bounding box center [569, 168] width 177 height 31
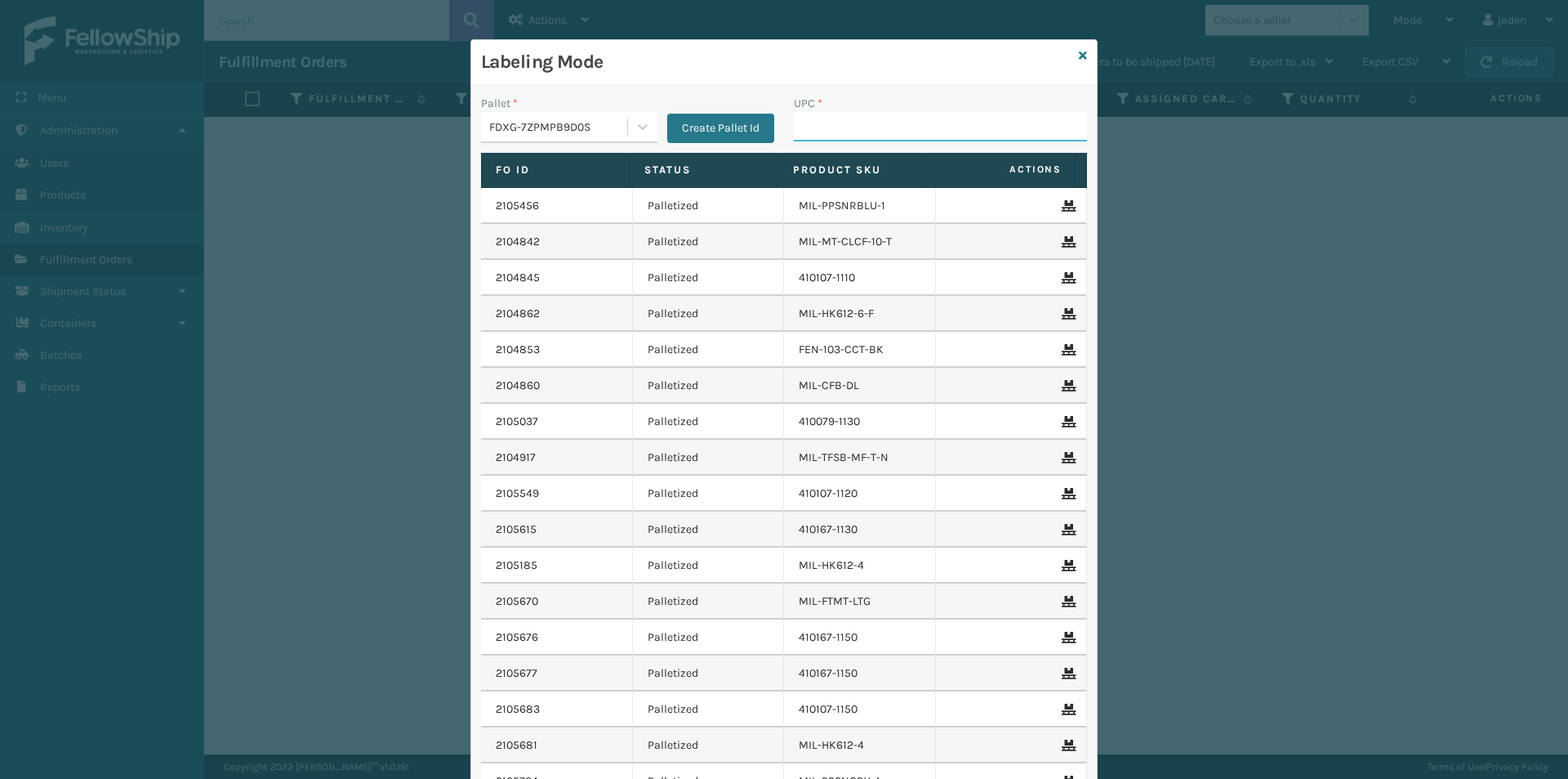
click at [849, 125] on input "UPC *" at bounding box center [941, 127] width 293 height 30
type input "410079-1150"
type input "8409851"
type input "8048794"
type input "840985125721"
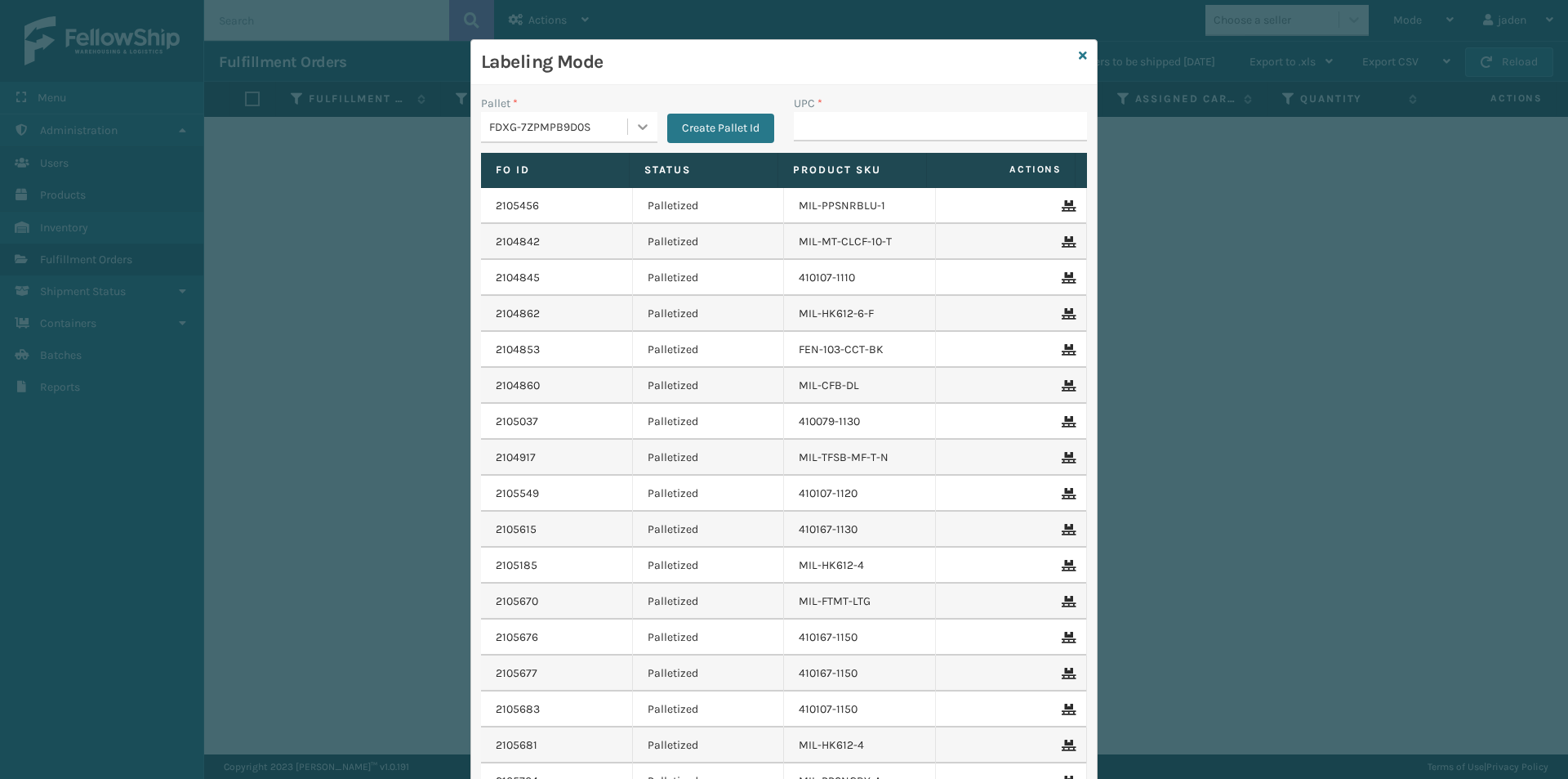
click at [634, 125] on icon at bounding box center [642, 127] width 17 height 17
click at [554, 230] on div "UPSG-DXRT1KWZ2K" at bounding box center [569, 235] width 177 height 31
click at [886, 122] on input "UPC *" at bounding box center [941, 127] width 293 height 30
type input "410069-1154"
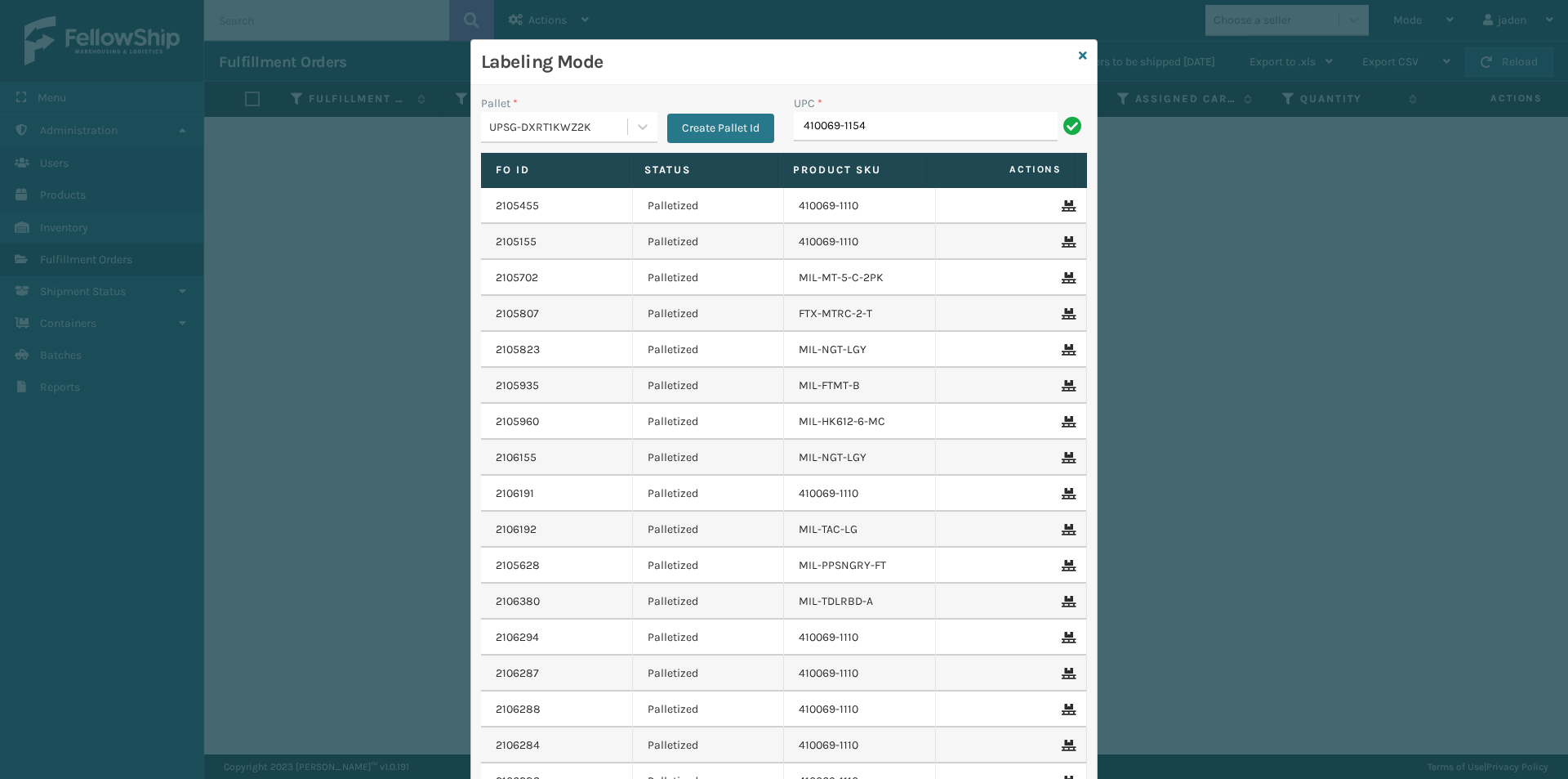
type input "410069-1154"
click at [1079, 52] on icon at bounding box center [1083, 55] width 8 height 12
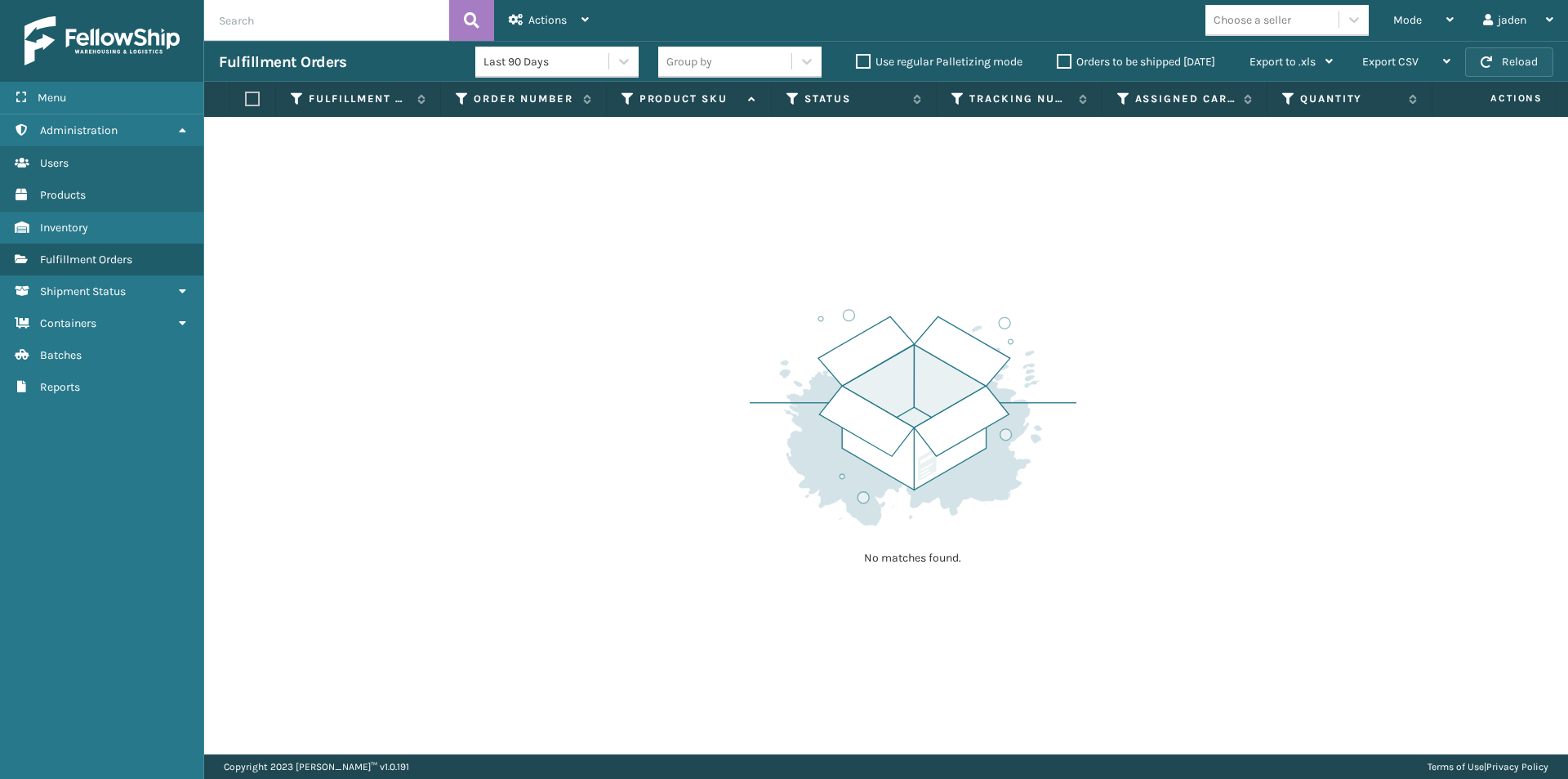
click at [1522, 58] on button "Reload" at bounding box center [1509, 62] width 88 height 30
click at [1522, 61] on button "Reload" at bounding box center [1509, 62] width 88 height 30
click at [1446, 15] on icon at bounding box center [1449, 20] width 7 height 12
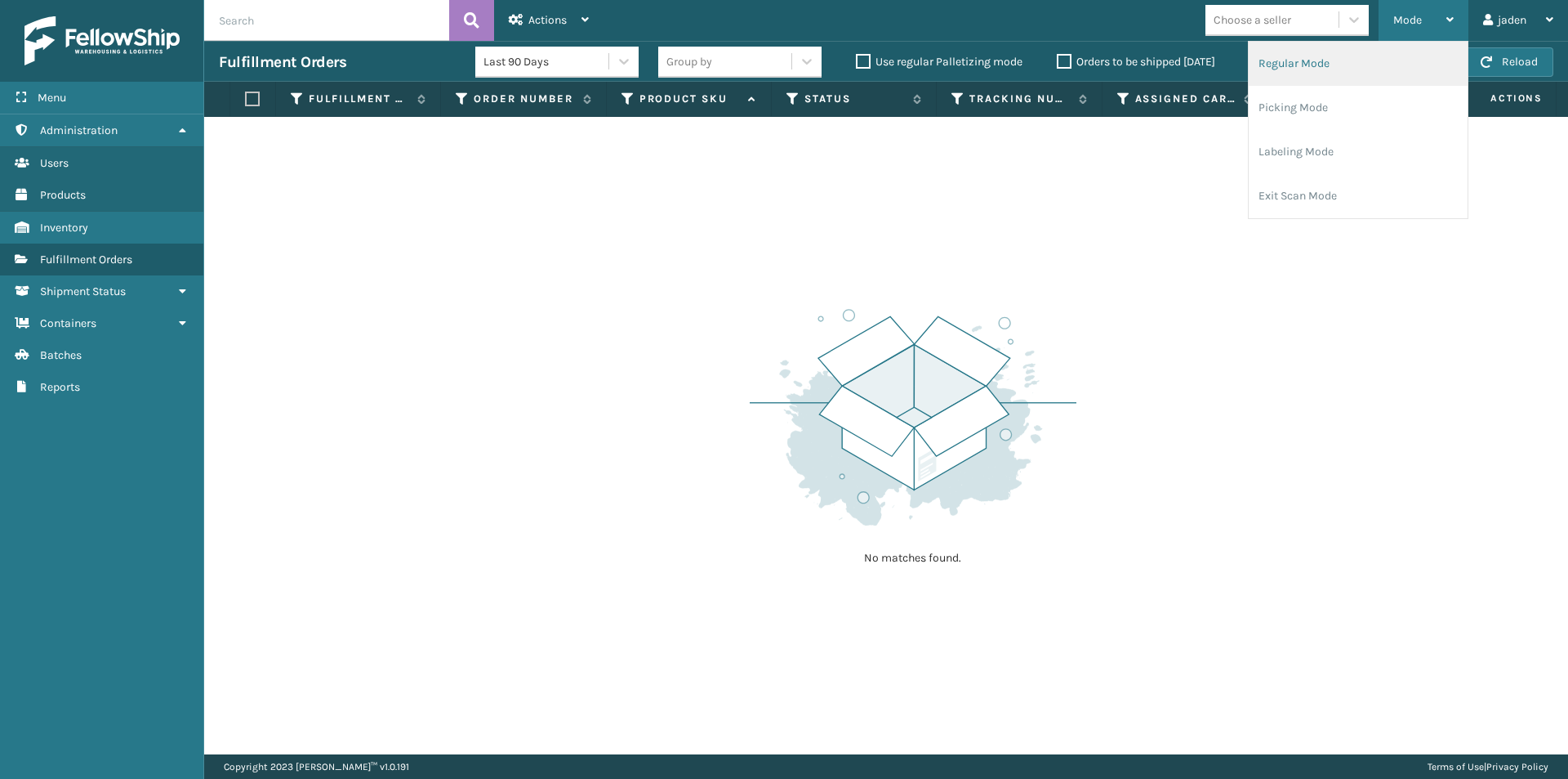
click at [1304, 63] on li "Regular Mode" at bounding box center [1359, 63] width 219 height 44
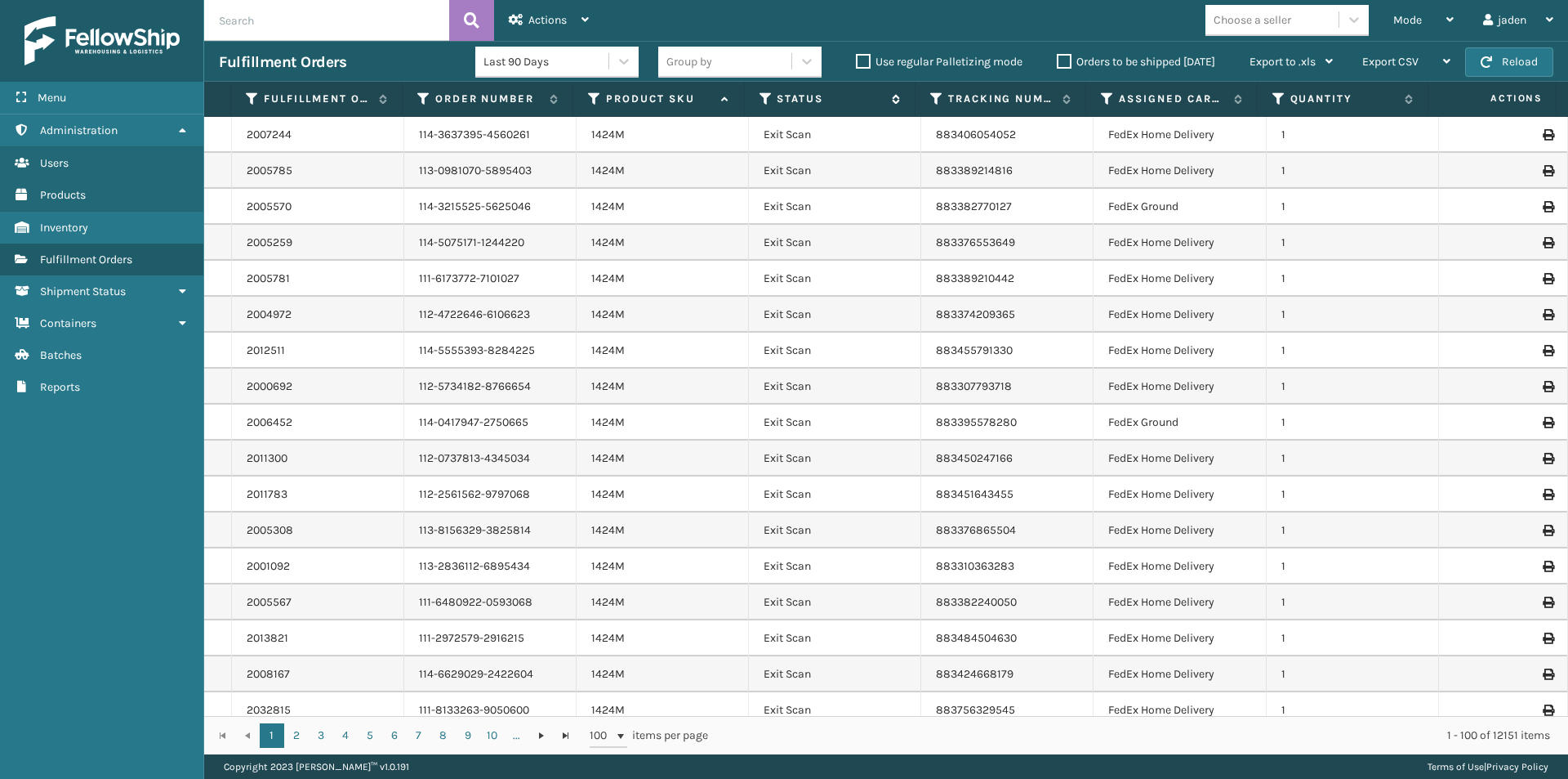
click at [763, 93] on icon at bounding box center [766, 99] width 13 height 15
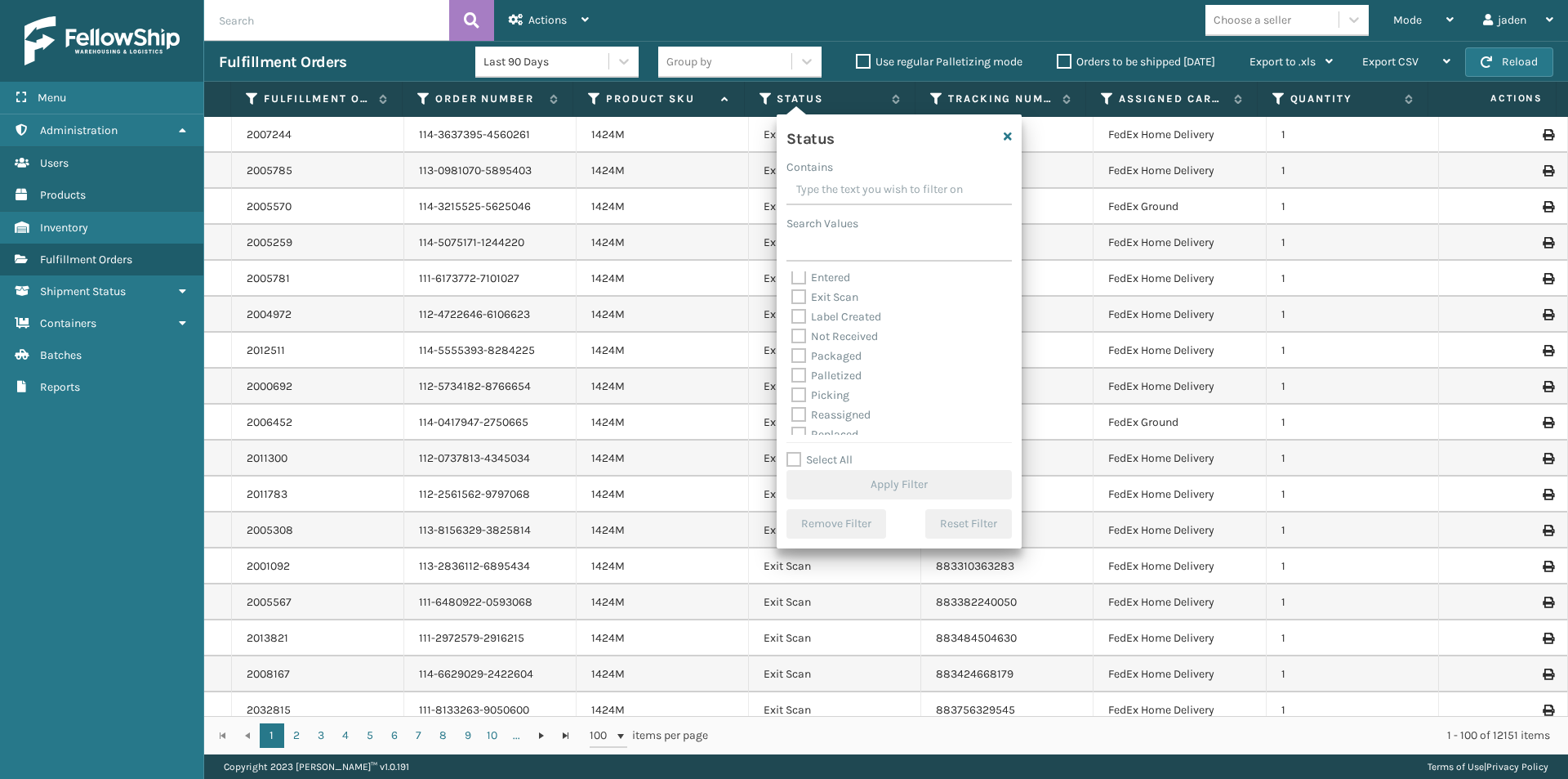
scroll to position [82, 0]
click at [798, 356] on label "Picking" at bounding box center [820, 356] width 58 height 14
click at [792, 356] on input "Picking" at bounding box center [791, 352] width 1 height 11
checkbox input "true"
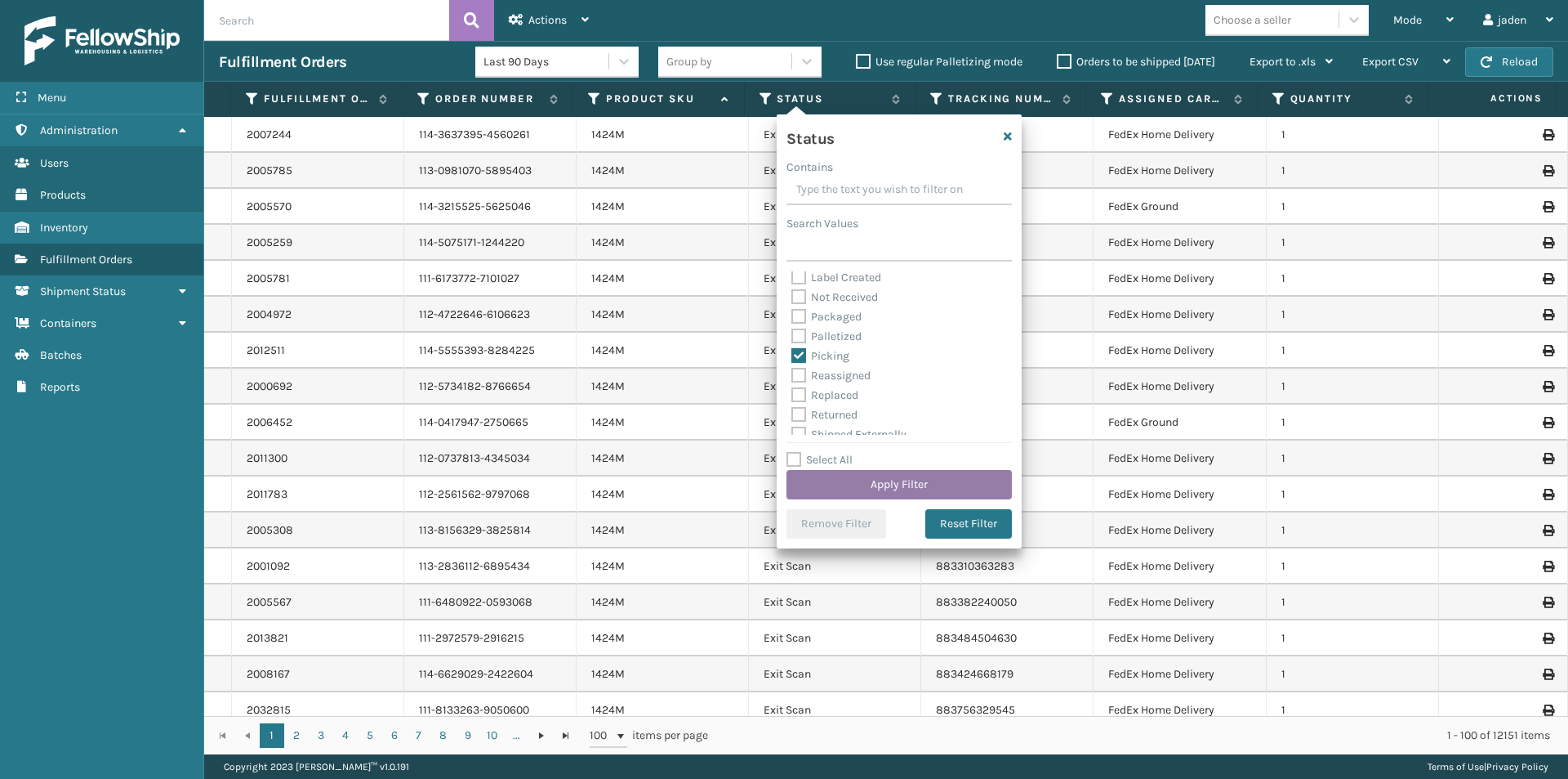
click at [889, 483] on button "Apply Filter" at bounding box center [899, 484] width 225 height 30
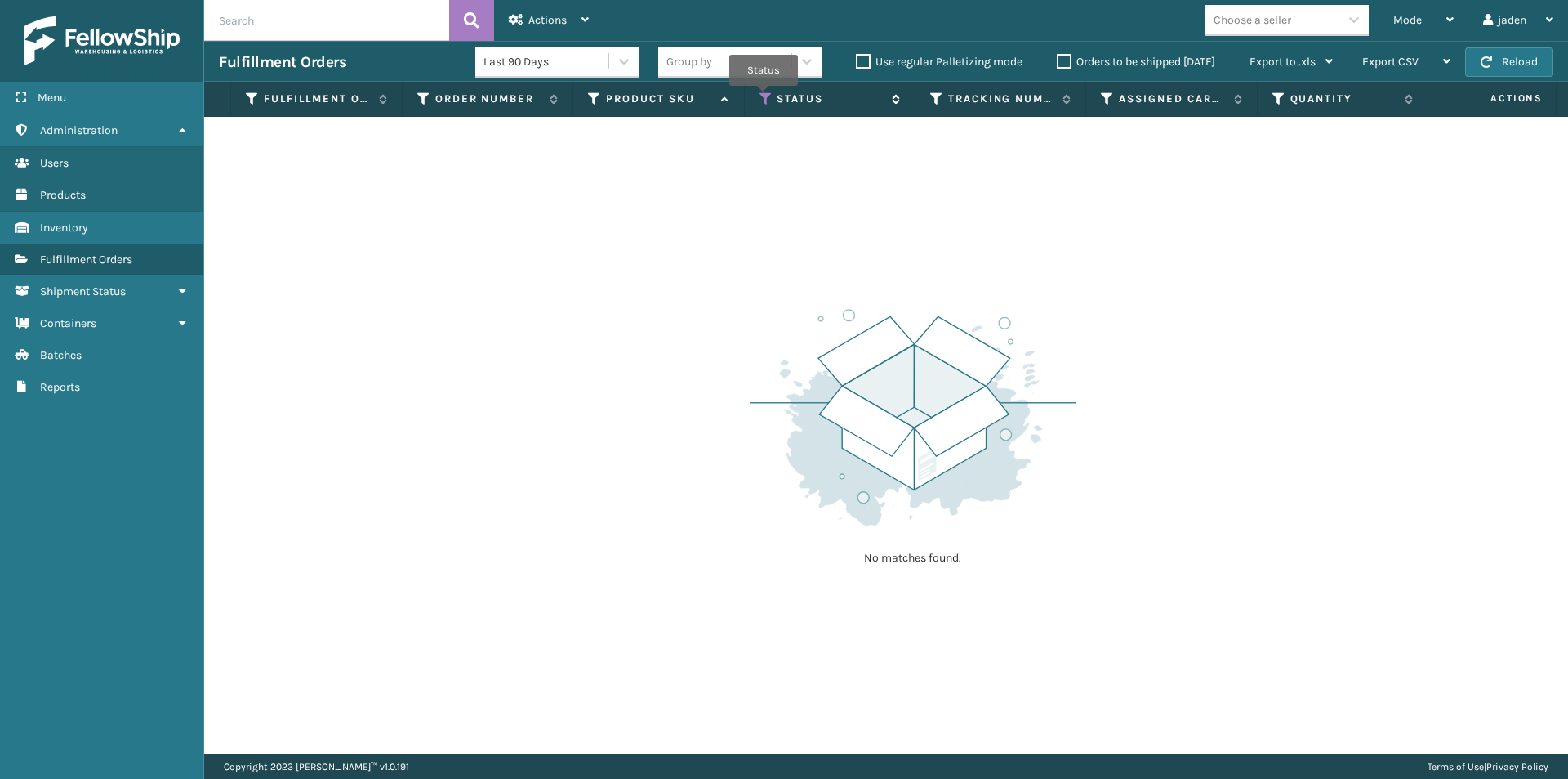
click at [764, 97] on icon at bounding box center [766, 99] width 13 height 15
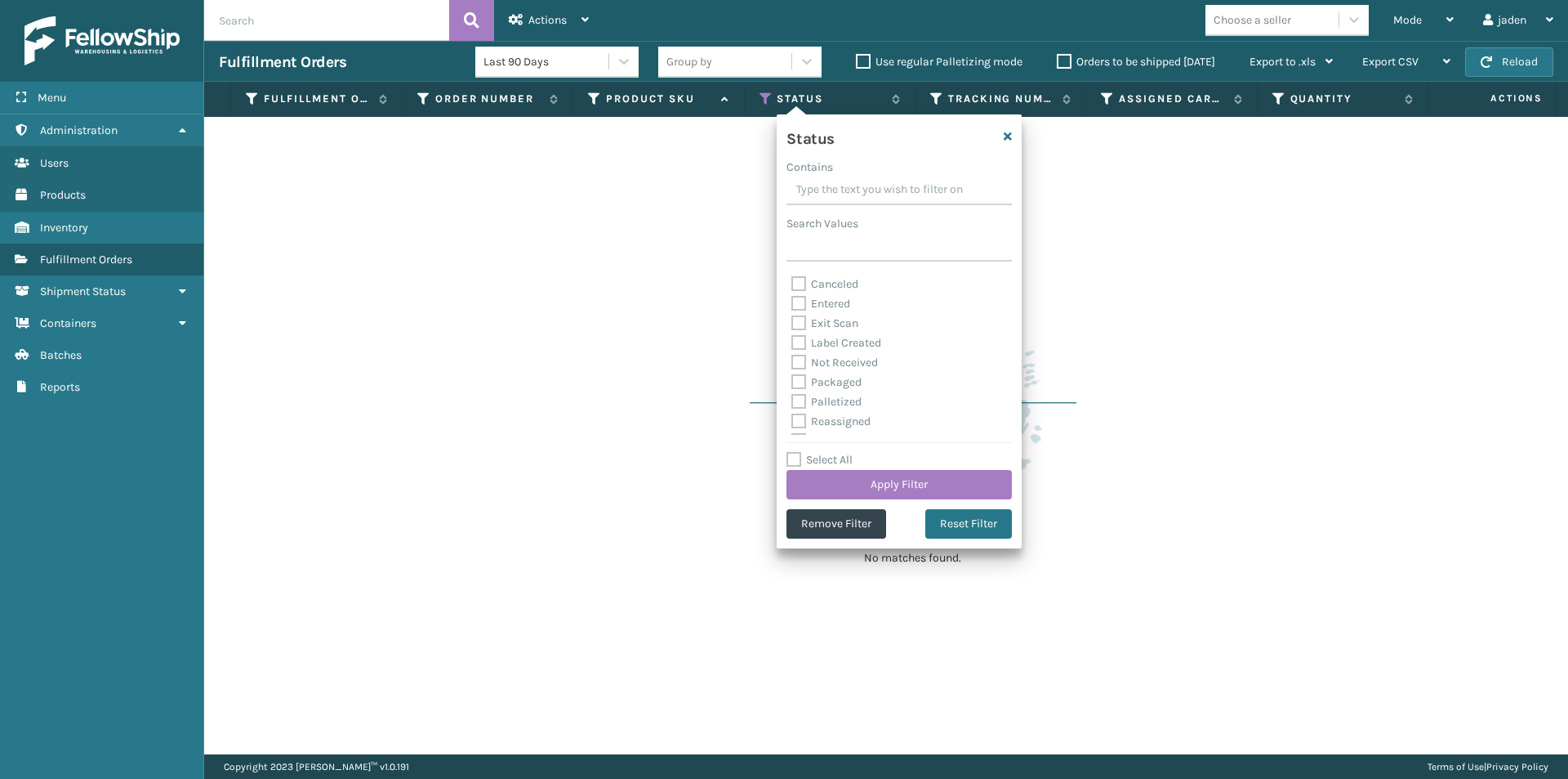
scroll to position [0, 0]
click at [794, 275] on label "Picking" at bounding box center [820, 281] width 58 height 14
click at [792, 275] on input "Picking" at bounding box center [791, 276] width 1 height 11
checkbox input "false"
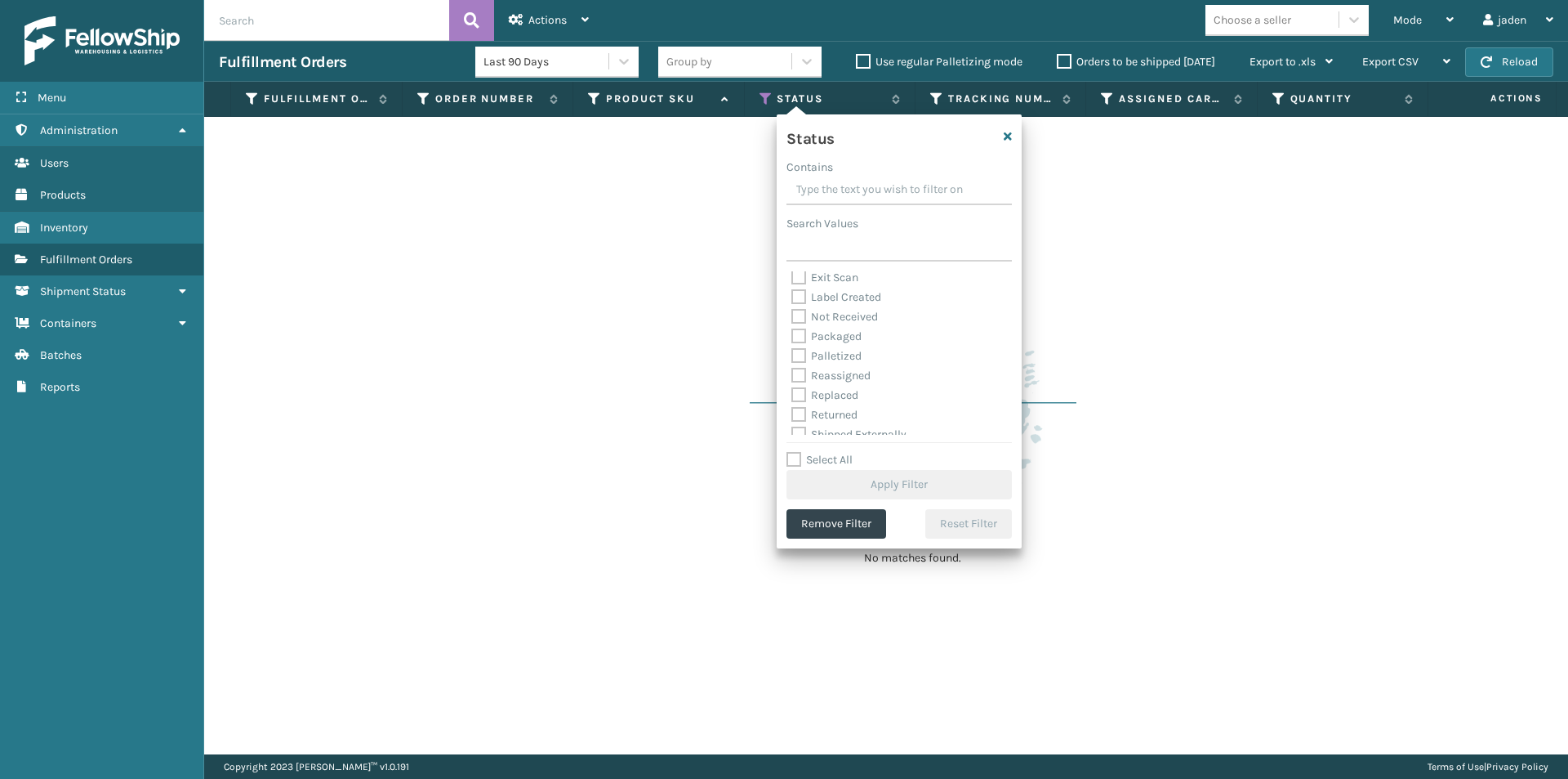
click at [798, 356] on label "Palletized" at bounding box center [826, 356] width 70 height 14
click at [792, 356] on input "Palletized" at bounding box center [791, 352] width 1 height 11
checkbox input "true"
click at [884, 485] on button "Apply Filter" at bounding box center [899, 484] width 225 height 30
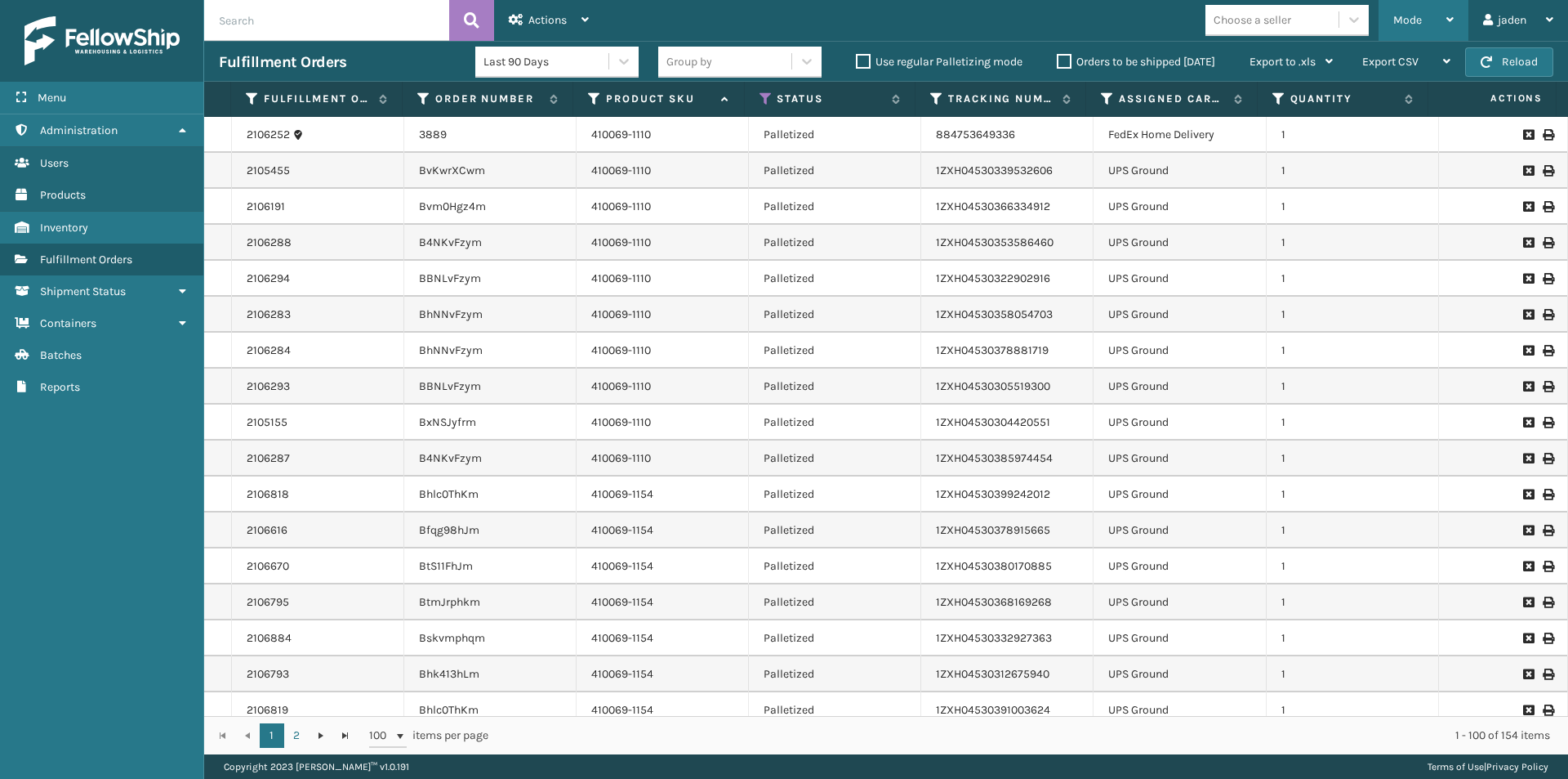
click at [1445, 17] on div "Mode" at bounding box center [1424, 20] width 60 height 41
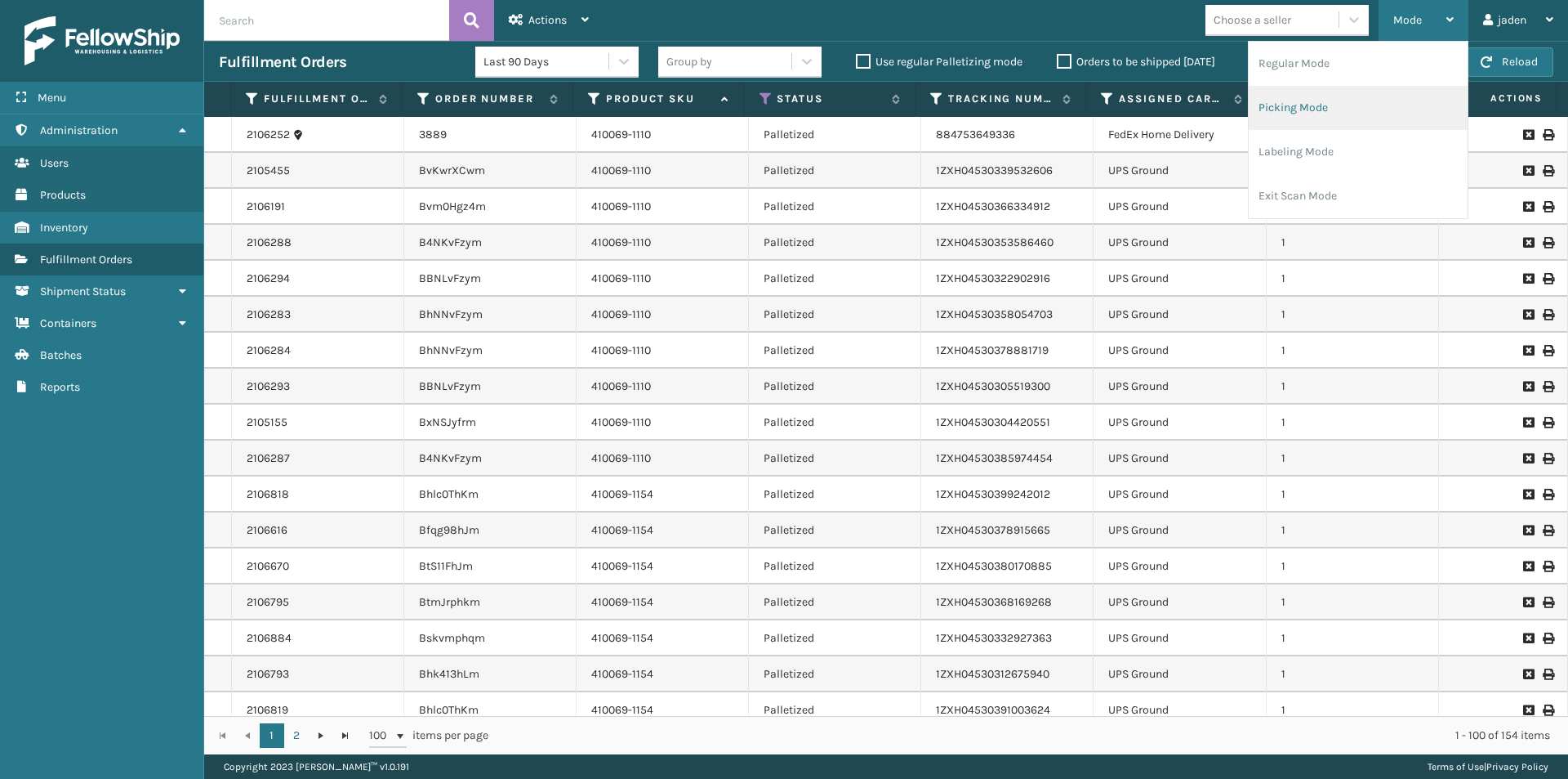
click at [1350, 93] on li "Picking Mode" at bounding box center [1359, 108] width 219 height 44
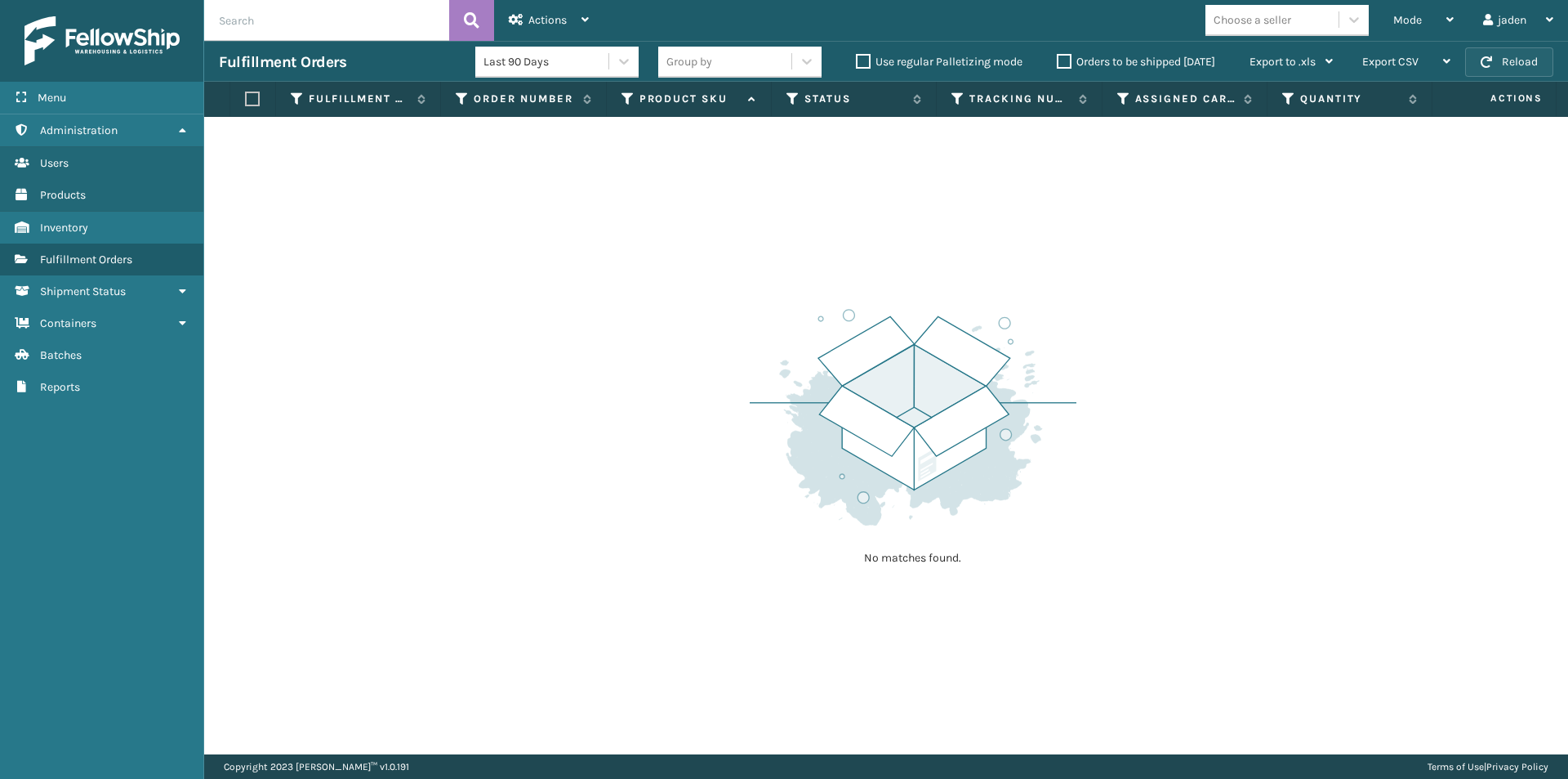
click at [1512, 56] on button "Reload" at bounding box center [1509, 62] width 88 height 30
